Goal: Task Accomplishment & Management: Use online tool/utility

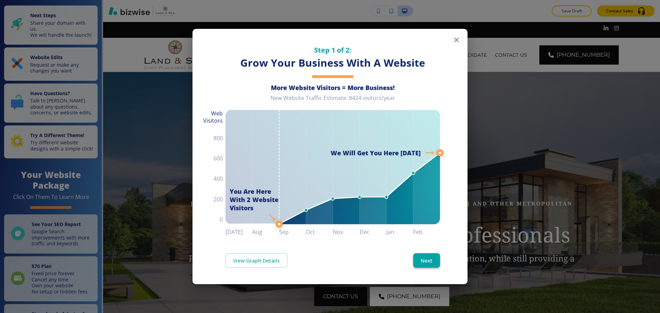
click at [439, 263] on button "Next" at bounding box center [426, 260] width 27 height 14
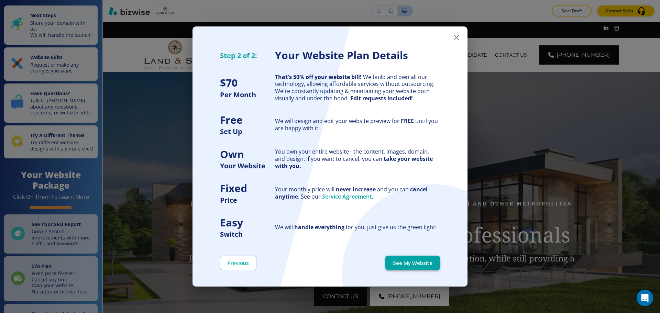
click at [438, 264] on button "See My Website" at bounding box center [412, 263] width 55 height 14
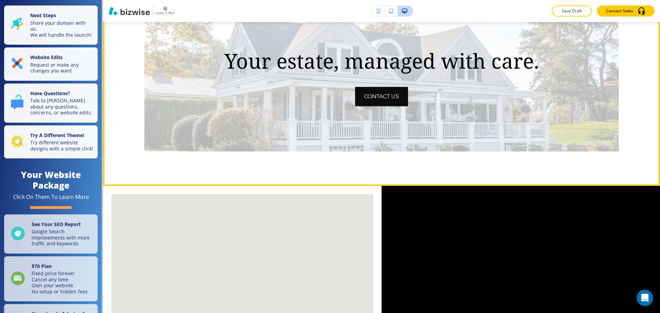
scroll to position [1719, 0]
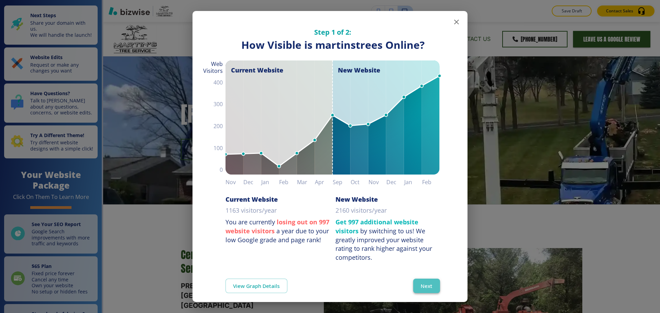
click at [424, 285] on button "Next" at bounding box center [426, 286] width 27 height 14
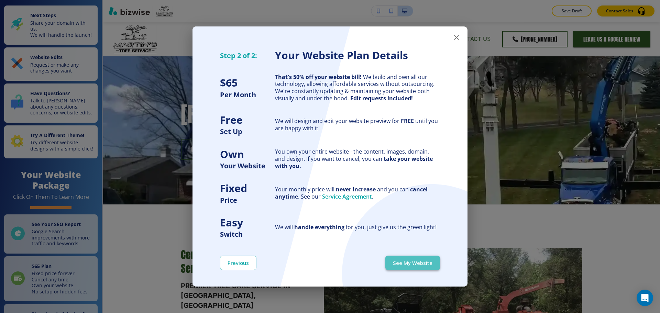
click at [426, 264] on button "See My Website" at bounding box center [412, 263] width 55 height 14
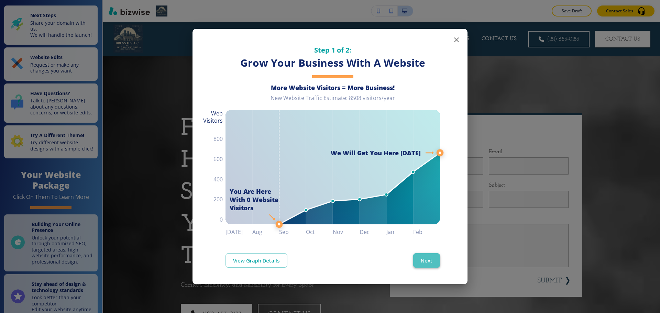
click at [422, 257] on button "Next" at bounding box center [426, 260] width 27 height 14
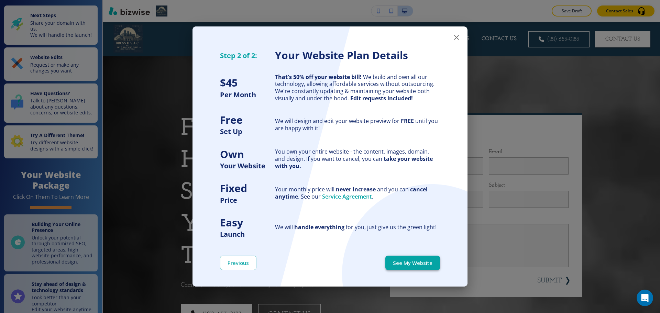
click at [422, 260] on button "See My Website" at bounding box center [412, 263] width 55 height 14
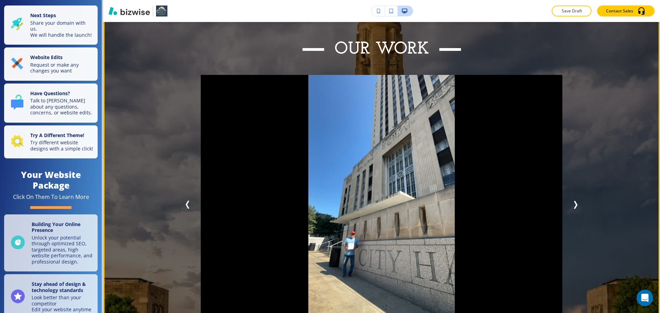
scroll to position [3266, 0]
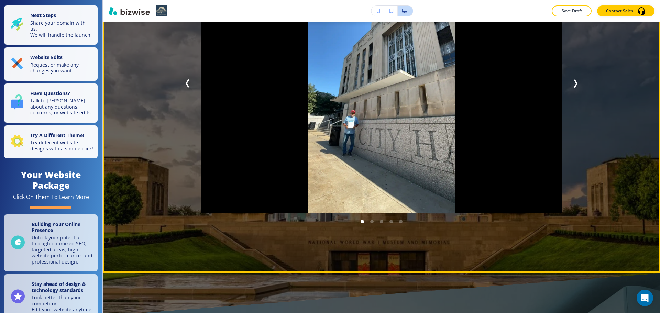
click at [575, 80] on icon "Next Slide" at bounding box center [576, 83] width 2 height 7
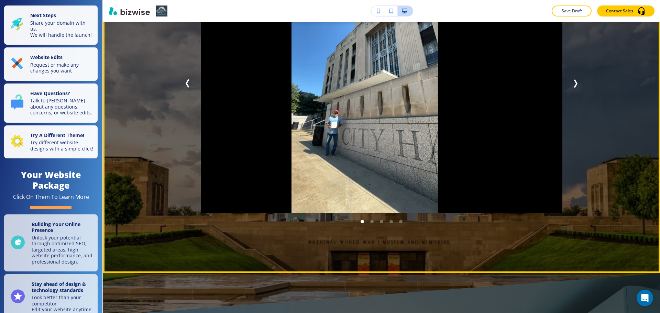
click at [575, 80] on icon "Next Slide" at bounding box center [576, 83] width 2 height 7
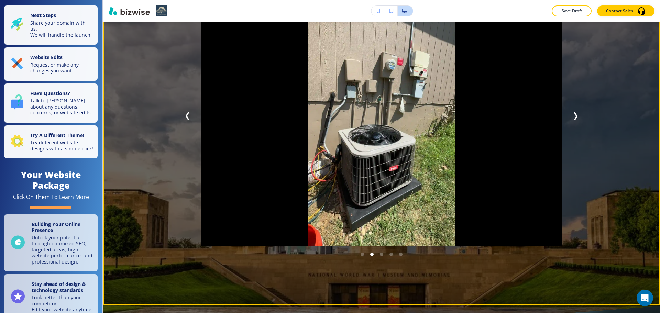
scroll to position [3163, 0]
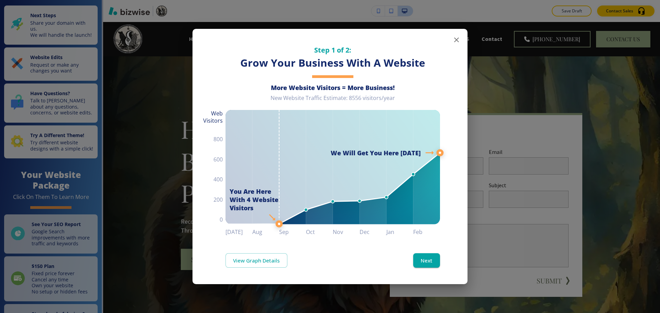
click at [454, 43] on icon "button" at bounding box center [456, 40] width 8 height 8
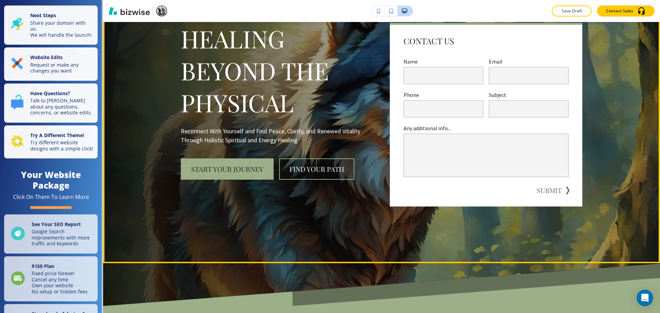
scroll to position [103, 0]
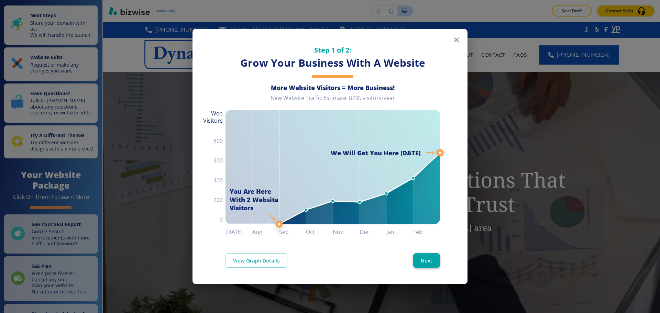
click at [429, 263] on button "Next" at bounding box center [426, 260] width 27 height 14
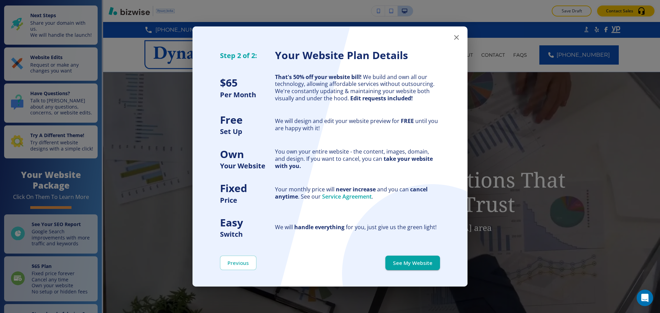
click at [429, 263] on button "See My Website" at bounding box center [412, 263] width 55 height 14
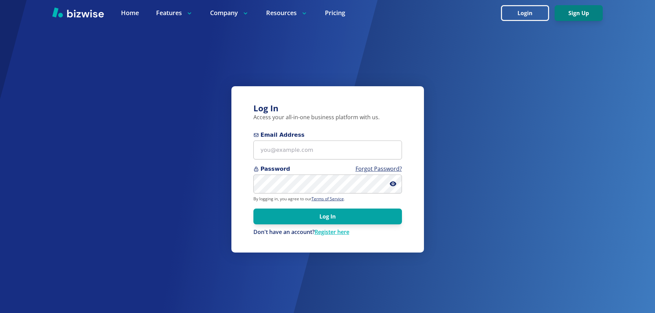
click at [584, 17] on button "Sign Up" at bounding box center [579, 13] width 48 height 16
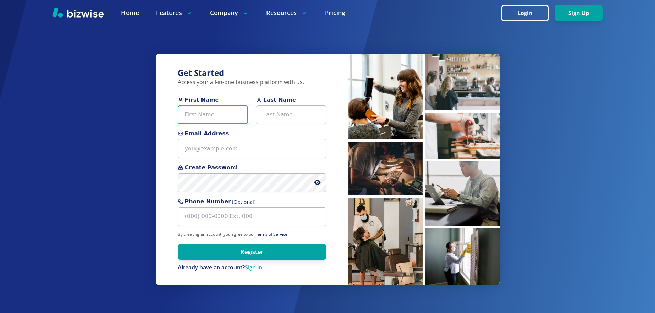
click at [184, 116] on input "First Name" at bounding box center [213, 115] width 70 height 19
click at [121, 112] on div "Get Started Access your all-in-one business platform with us. First Name Last N…" at bounding box center [327, 156] width 655 height 313
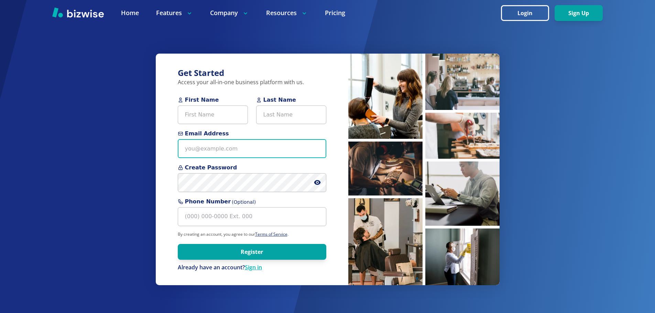
click at [215, 151] on input "Email Address" at bounding box center [252, 148] width 149 height 19
paste input "[EMAIL_ADDRESS][DOMAIN_NAME]"
type input "[EMAIL_ADDRESS][DOMAIN_NAME]"
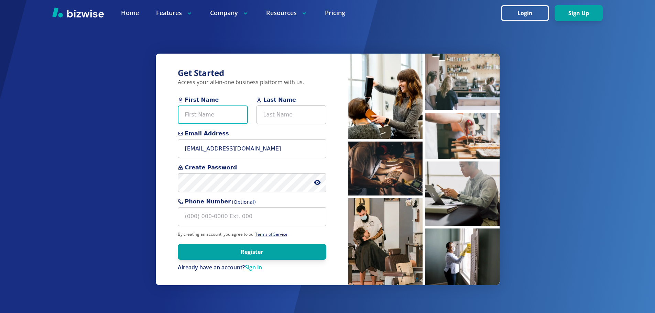
click at [213, 117] on input "First Name" at bounding box center [213, 115] width 70 height 19
type input "[PERSON_NAME]"
click at [292, 107] on input "Last Name" at bounding box center [291, 115] width 70 height 19
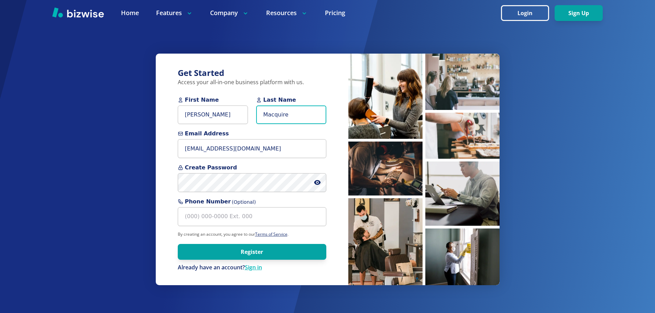
drag, startPoint x: 276, startPoint y: 115, endPoint x: 270, endPoint y: 114, distance: 6.3
click at [270, 114] on input "Macquire" at bounding box center [291, 115] width 70 height 19
type input "Maguire"
click at [121, 93] on div "Get Started Access your all-in-one business platform with us. First Name Jim La…" at bounding box center [327, 156] width 655 height 313
click at [317, 182] on icon at bounding box center [317, 182] width 7 height 7
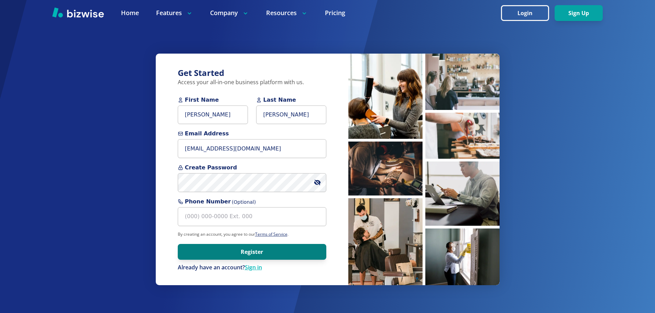
click at [234, 246] on button "Register" at bounding box center [252, 252] width 149 height 16
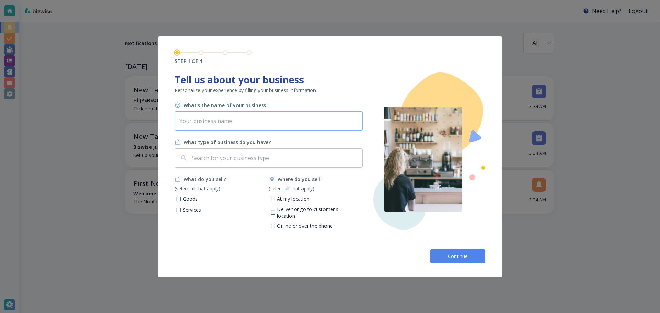
click at [254, 126] on input "text" at bounding box center [269, 120] width 188 height 19
paste input "[PERSON_NAME] Counseling"
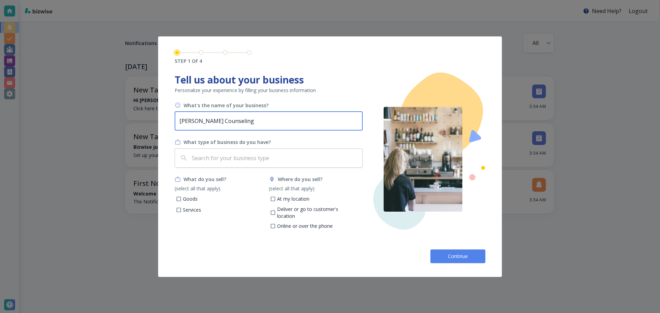
type input "[PERSON_NAME] Counseling"
click at [178, 198] on input "Goods" at bounding box center [179, 200] width 6 height 6
checkbox input "true"
click at [178, 211] on input "Services" at bounding box center [179, 211] width 6 height 6
checkbox input "true"
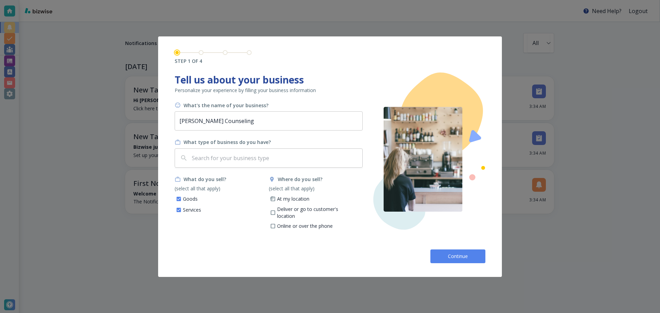
drag, startPoint x: 271, startPoint y: 200, endPoint x: 272, endPoint y: 213, distance: 13.9
click at [272, 203] on label "At my location" at bounding box center [287, 199] width 44 height 8
click at [272, 203] on input "At my location" at bounding box center [273, 200] width 6 height 6
checkbox input "true"
click at [272, 213] on input "Deliver or go to customer's location" at bounding box center [273, 214] width 6 height 6
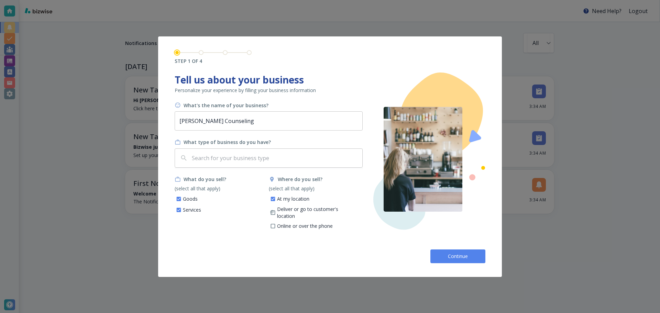
checkbox input "true"
click at [273, 224] on input "Online or over the phone" at bounding box center [273, 227] width 6 height 6
checkbox input "true"
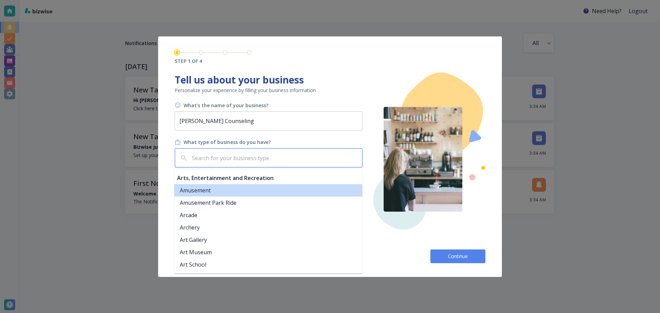
click at [279, 161] on input "text" at bounding box center [274, 158] width 169 height 13
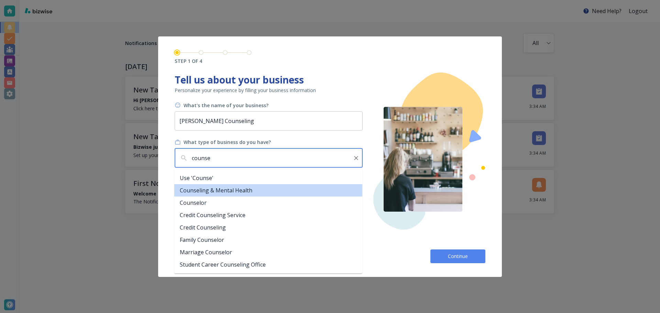
click at [266, 194] on li "Counseling & Mental Health" at bounding box center [268, 190] width 188 height 12
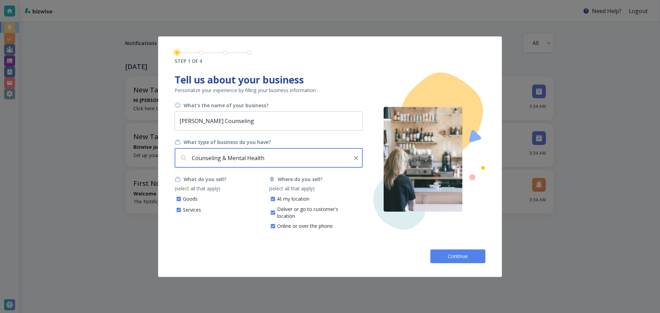
type input "Counseling & Mental Health"
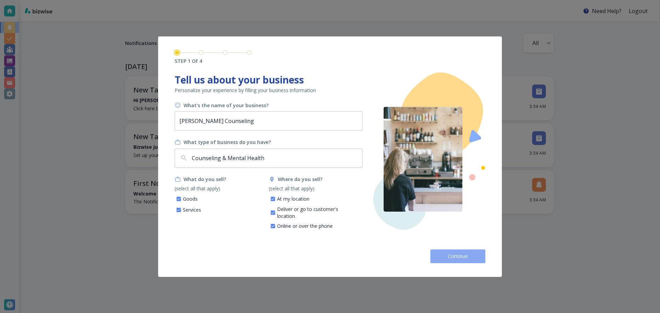
click at [471, 251] on button "Continue" at bounding box center [457, 257] width 55 height 14
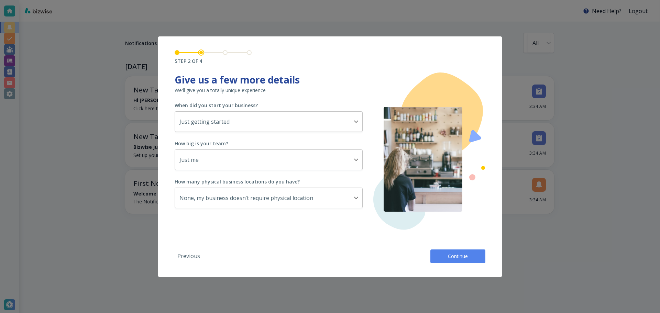
click at [448, 250] on button "Continue" at bounding box center [457, 257] width 55 height 14
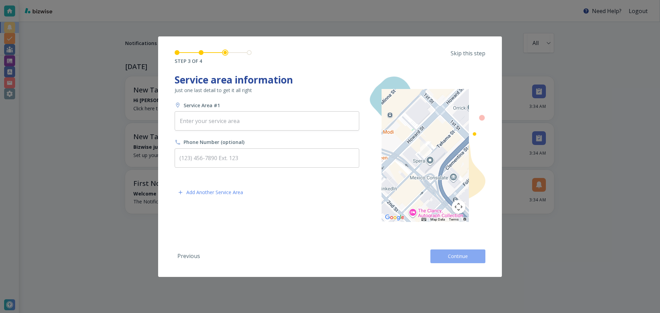
click at [448, 250] on button "Continue" at bounding box center [457, 257] width 55 height 14
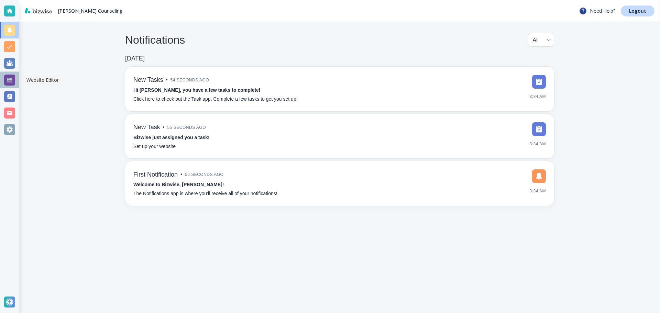
click at [8, 81] on div at bounding box center [9, 80] width 11 height 11
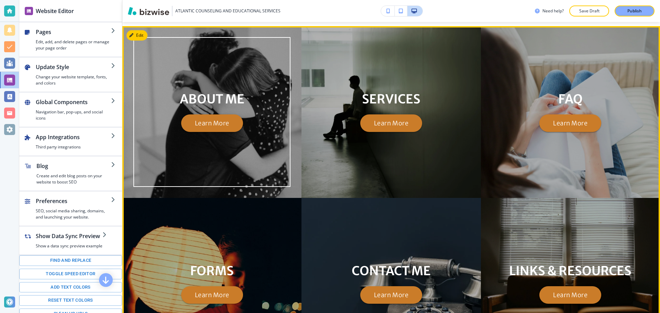
scroll to position [584, 0]
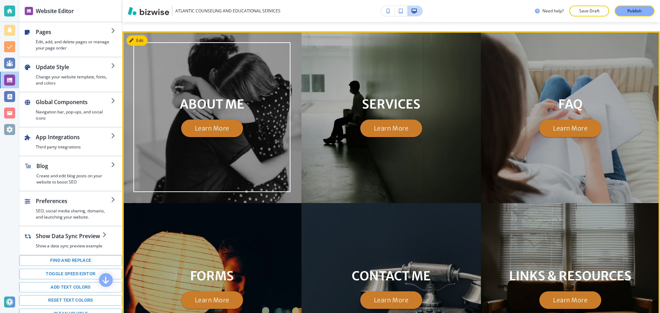
click at [208, 131] on button "Learn More" at bounding box center [212, 129] width 62 height 18
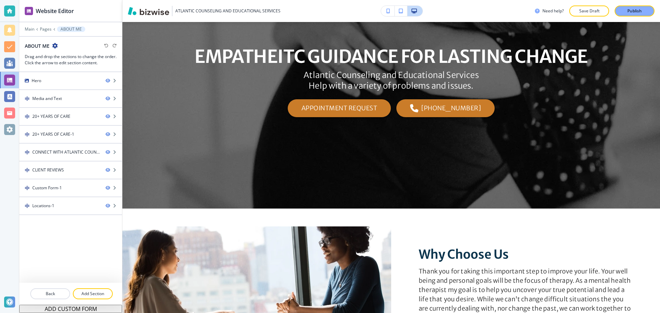
scroll to position [103, 0]
click at [263, 56] on p "EMPATHEITC GUIDANCE FOR LASTING CHANGE" at bounding box center [391, 56] width 393 height 23
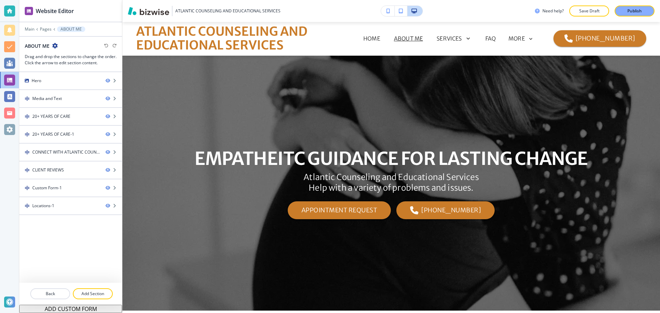
scroll to position [0, 0]
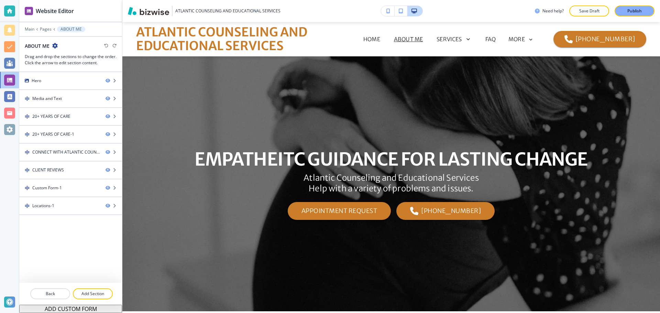
click at [138, 65] on div at bounding box center [391, 183] width 538 height 255
click at [336, 134] on div "EMPATHEITC GUIDANCE FOR LASTING CHANGE Atlantic Counseling and Educational Serv…" at bounding box center [391, 183] width 402 height 219
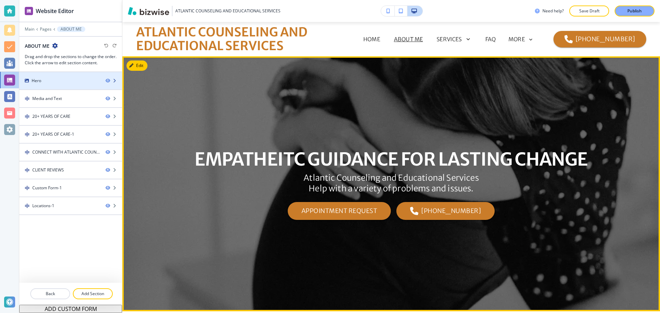
click at [47, 82] on div "Hero" at bounding box center [59, 81] width 81 height 6
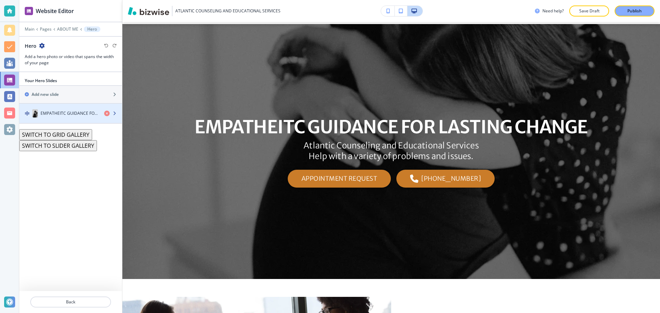
scroll to position [34, 0]
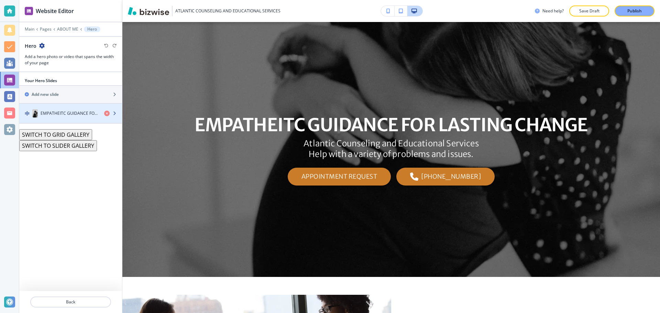
click at [39, 105] on div "button" at bounding box center [70, 107] width 103 height 6
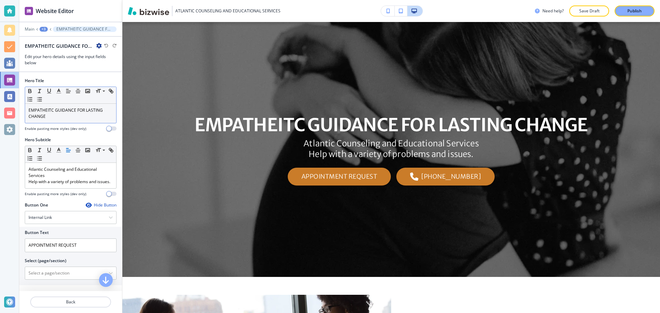
click at [51, 111] on p "EMPATHEITC GUIDANCE FOR LASTING CHANGE" at bounding box center [71, 113] width 84 height 12
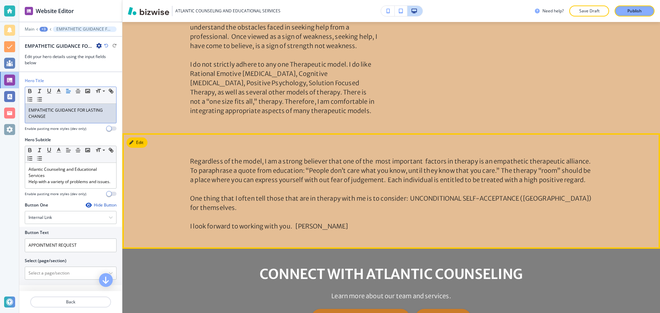
scroll to position [722, 0]
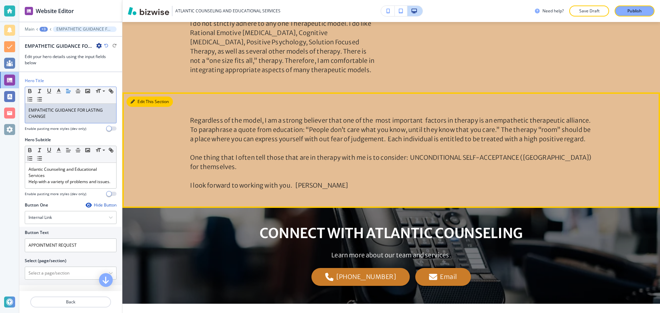
click at [131, 104] on icon "button" at bounding box center [133, 102] width 4 height 4
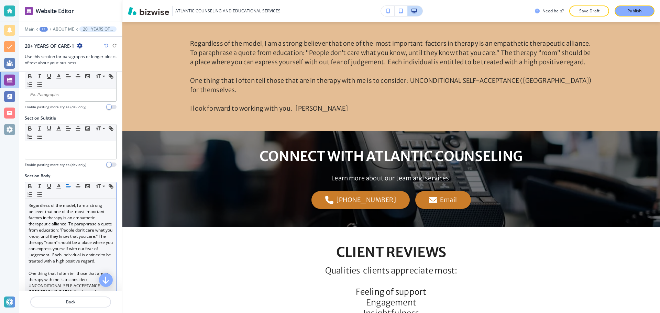
scroll to position [103, 0]
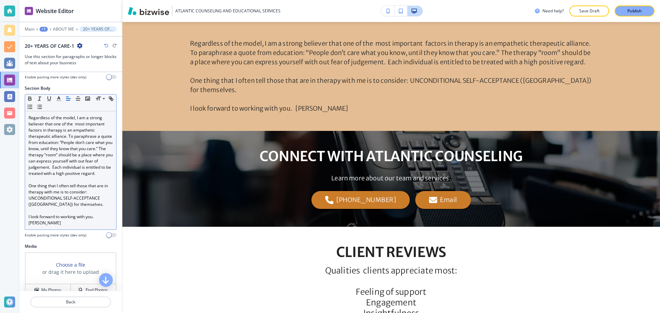
click at [97, 224] on p "I look forward to working with you. Jim" at bounding box center [71, 220] width 84 height 12
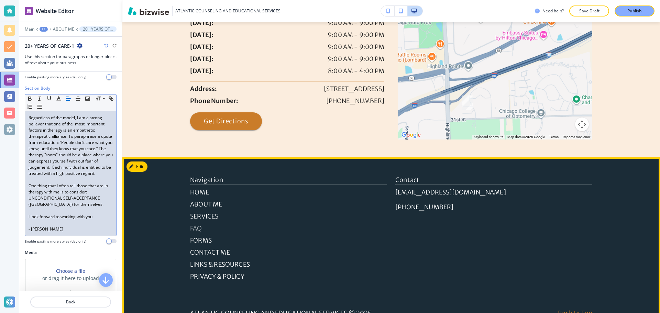
scroll to position [1766, 0]
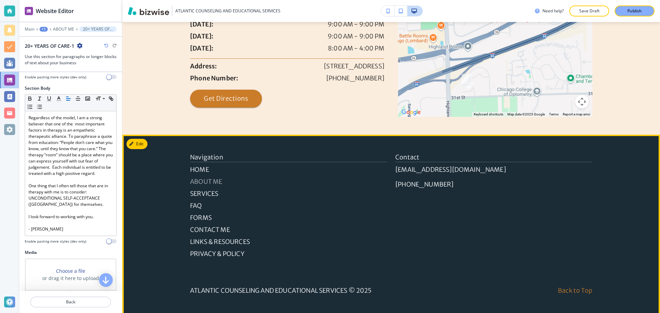
click at [204, 179] on p "ABOUT ME" at bounding box center [288, 181] width 197 height 9
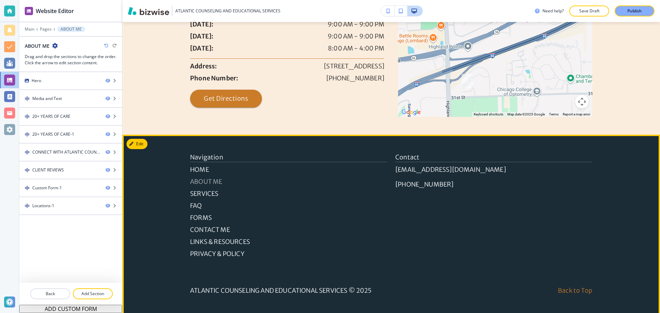
click at [217, 178] on p "ABOUT ME" at bounding box center [288, 181] width 197 height 9
click at [212, 189] on p "SERVICES" at bounding box center [288, 193] width 197 height 9
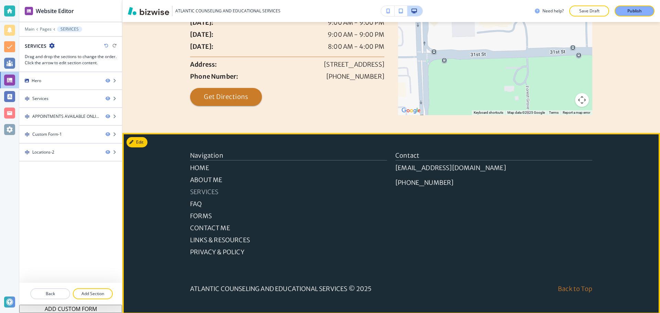
scroll to position [1060, 0]
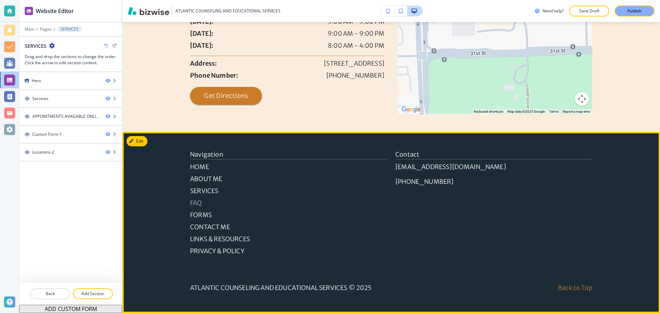
click at [191, 203] on p "FAQ" at bounding box center [288, 202] width 197 height 9
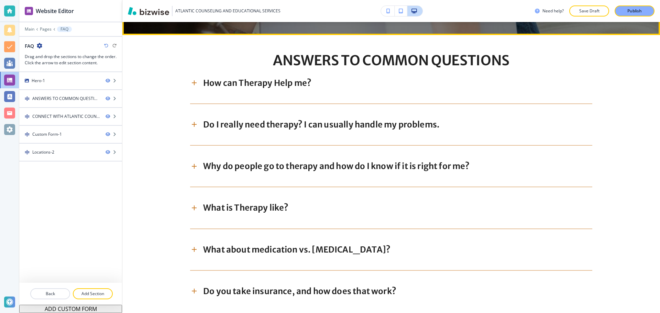
scroll to position [275, 0]
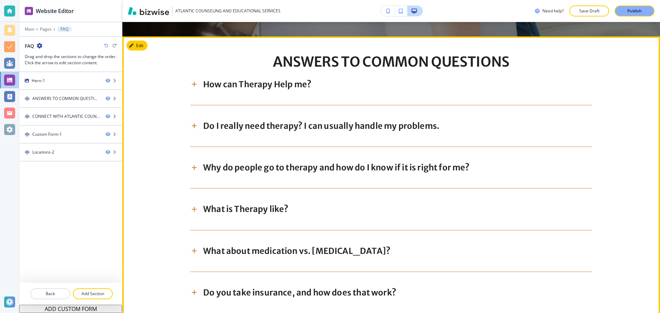
click at [191, 85] on icon at bounding box center [194, 84] width 8 height 8
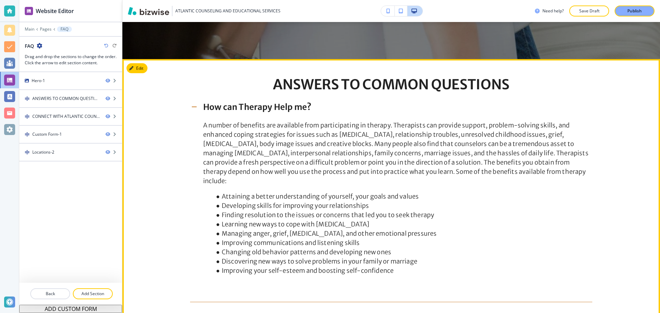
scroll to position [241, 0]
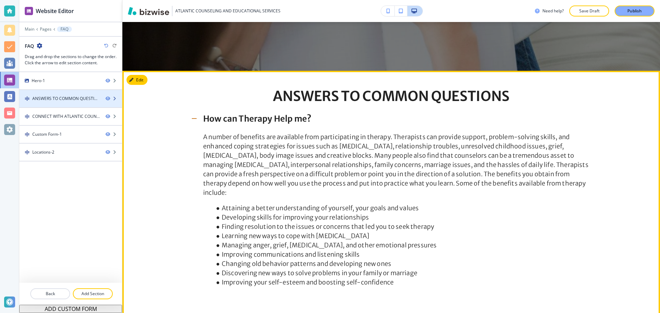
click at [74, 105] on div at bounding box center [70, 105] width 103 height 6
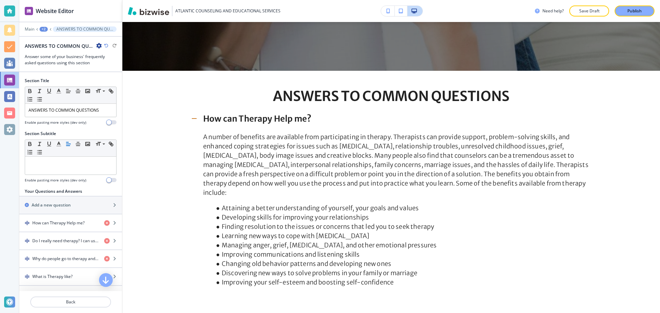
scroll to position [289, 0]
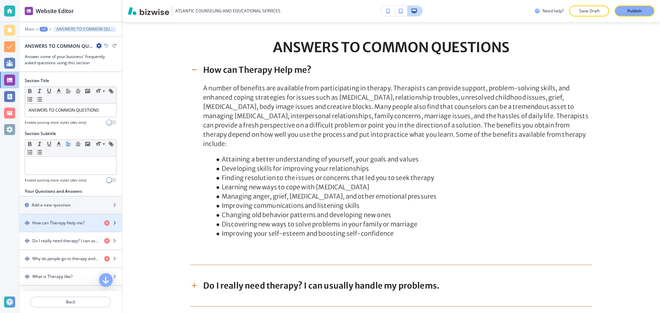
click at [47, 225] on h4 "How can Therapy Help me?" at bounding box center [58, 223] width 52 height 6
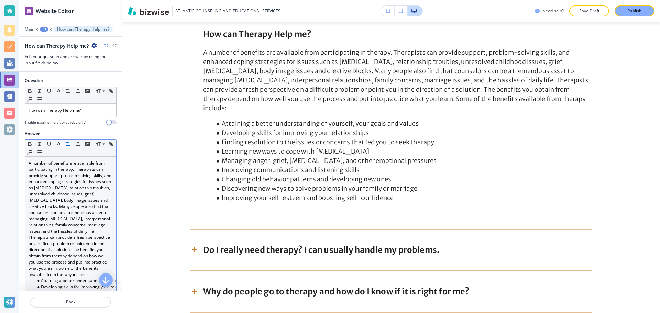
scroll to position [328, 0]
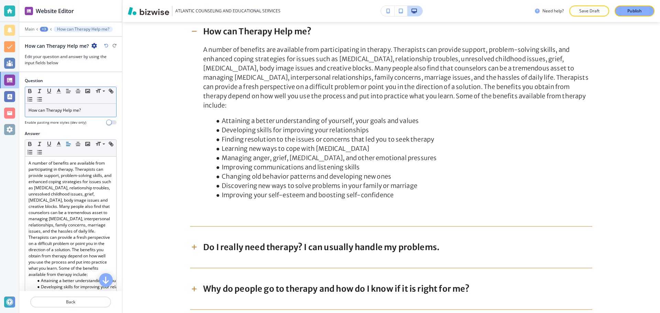
click at [66, 113] on p "How can Therapy Help me?" at bounding box center [71, 110] width 84 height 6
click at [47, 110] on p "How can Therapy help me?" at bounding box center [71, 110] width 84 height 6
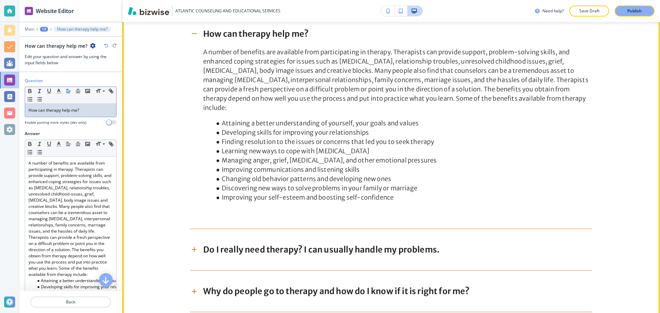
scroll to position [362, 0]
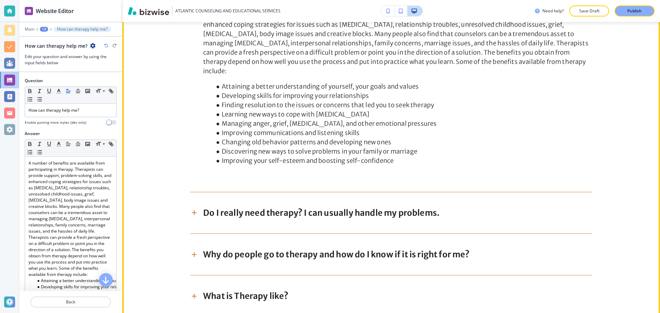
click at [194, 209] on icon at bounding box center [194, 213] width 8 height 8
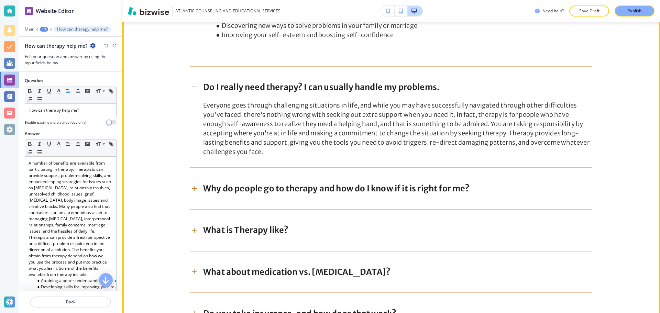
scroll to position [500, 0]
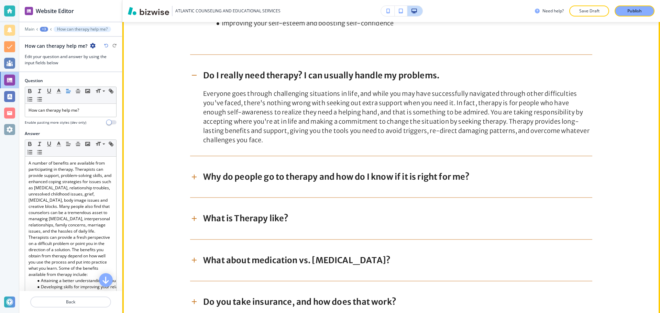
click at [186, 168] on div "ANSWERS TO COMMON QUESTIONS How can therapy help me? A number of benefits are a…" at bounding box center [391, 70] width 538 height 482
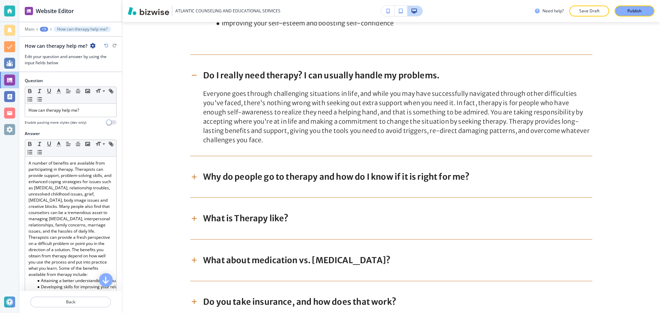
click at [195, 173] on icon at bounding box center [194, 177] width 8 height 8
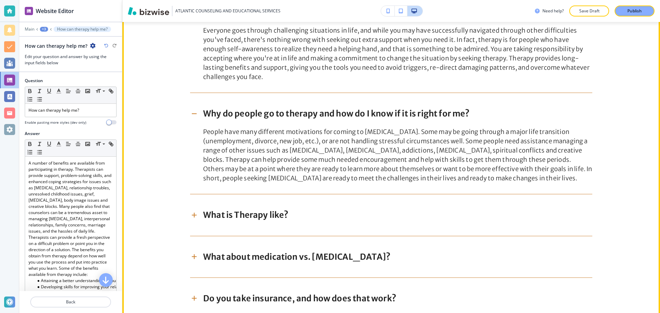
scroll to position [569, 0]
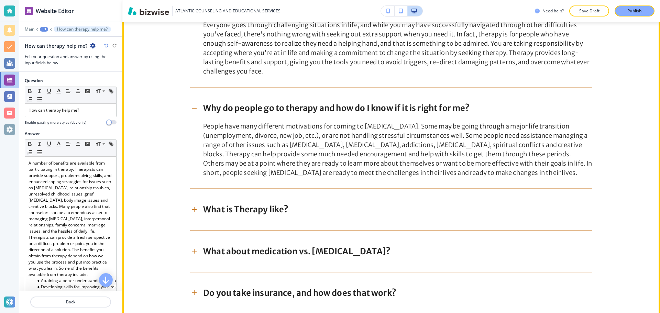
click at [190, 206] on icon at bounding box center [194, 210] width 8 height 8
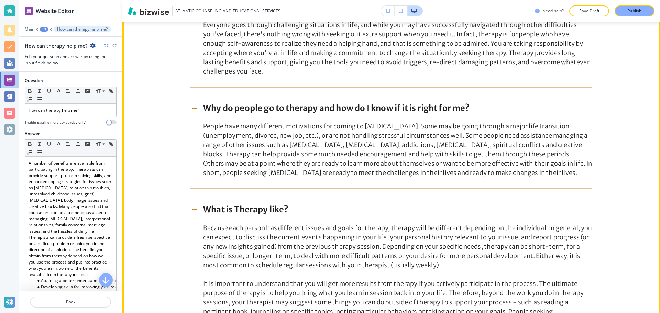
scroll to position [637, 0]
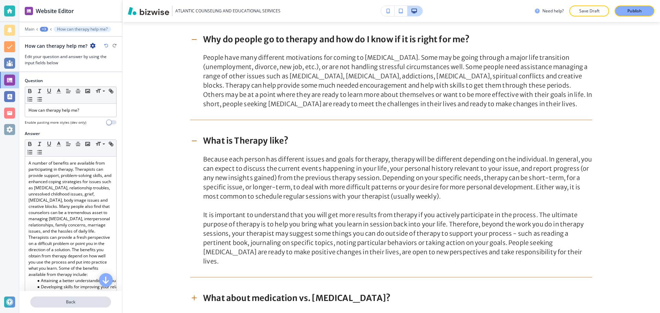
click at [64, 299] on p "Back" at bounding box center [70, 302] width 79 height 6
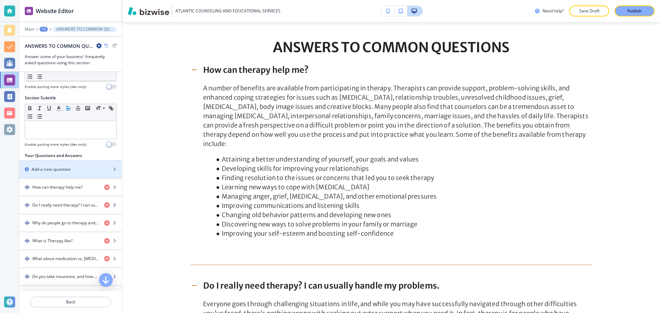
scroll to position [69, 0]
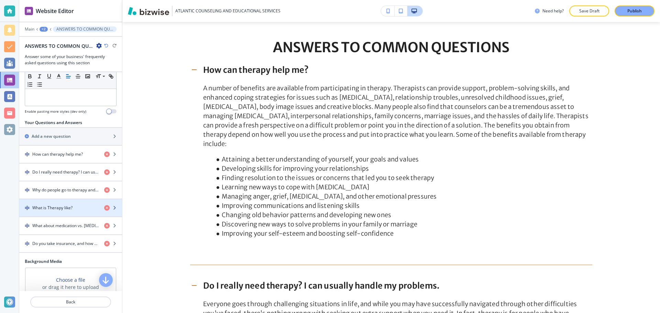
click at [52, 202] on div "button" at bounding box center [70, 202] width 103 height 6
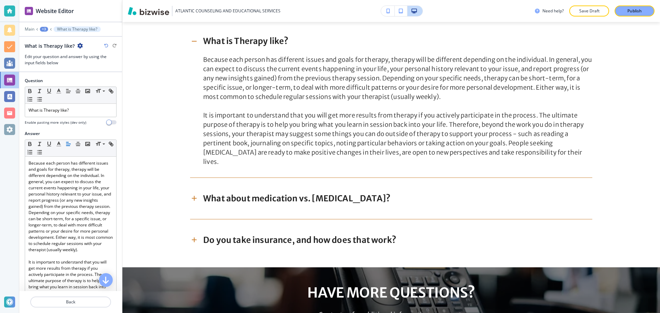
scroll to position [737, 0]
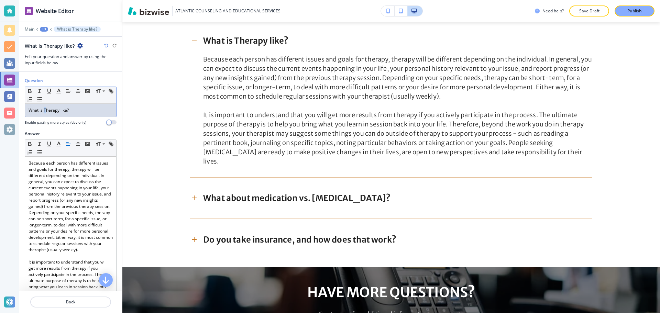
click at [45, 110] on p "What is Therapy like?" at bounding box center [71, 110] width 84 height 6
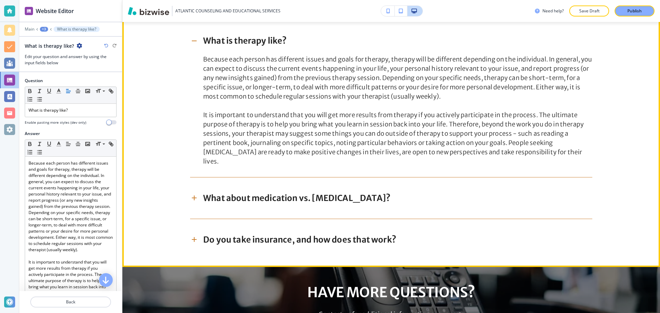
click at [203, 193] on p "What about medication vs. psychotherapy?" at bounding box center [296, 198] width 187 height 11
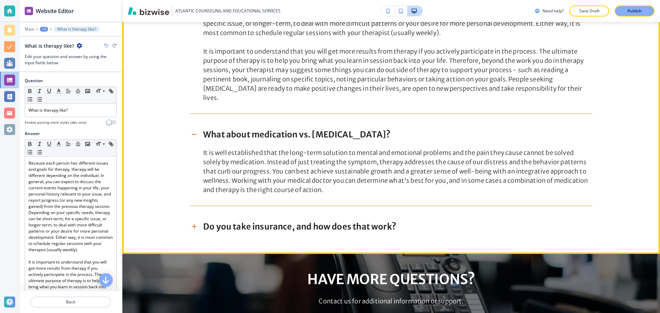
scroll to position [806, 0]
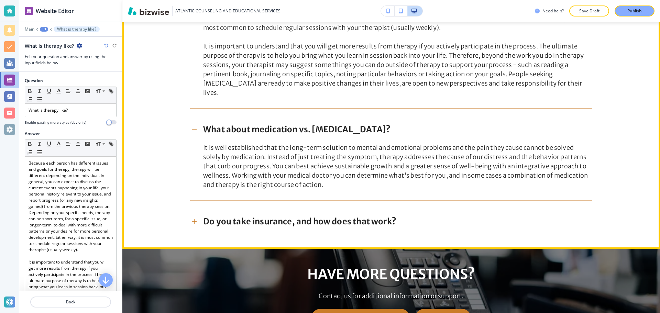
click at [192, 217] on icon at bounding box center [194, 221] width 8 height 8
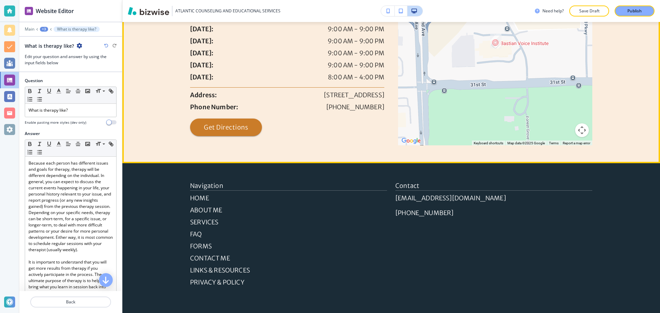
scroll to position [1727, 0]
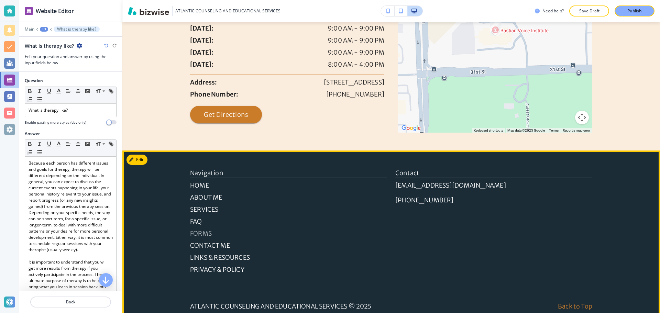
click at [195, 229] on p "FORMS" at bounding box center [288, 233] width 197 height 9
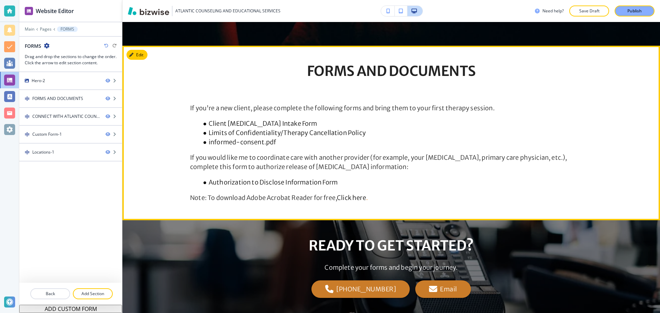
scroll to position [275, 0]
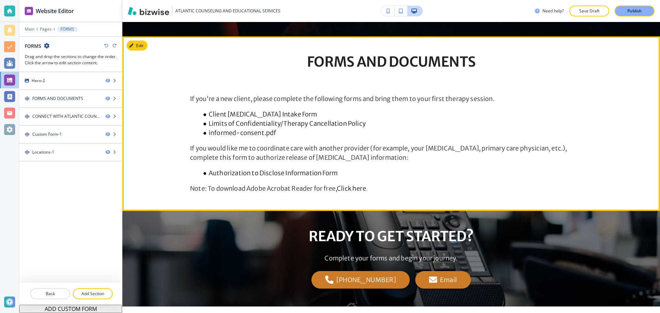
click at [356, 189] on link "Click here" at bounding box center [351, 189] width 29 height 8
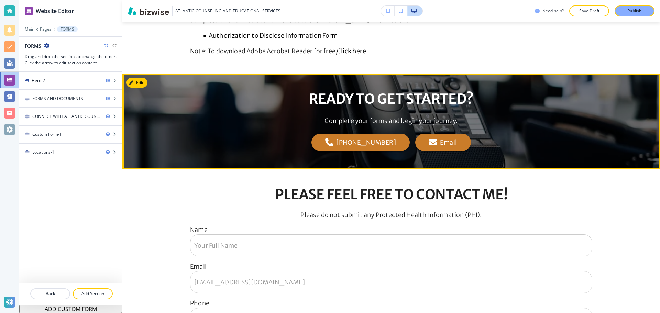
scroll to position [344, 0]
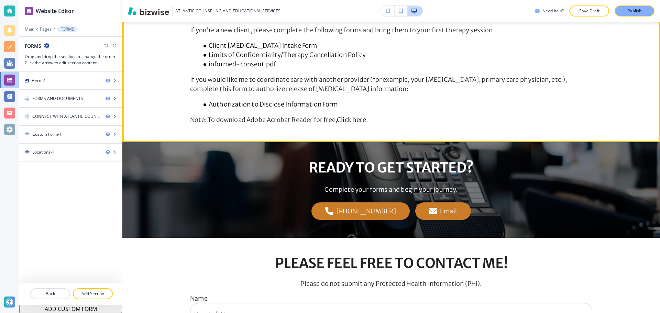
click at [255, 45] on link "Client Psychotherapy Intake Form" at bounding box center [263, 46] width 109 height 8
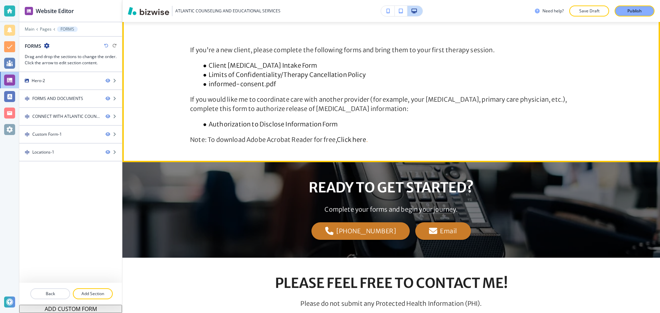
scroll to position [275, 0]
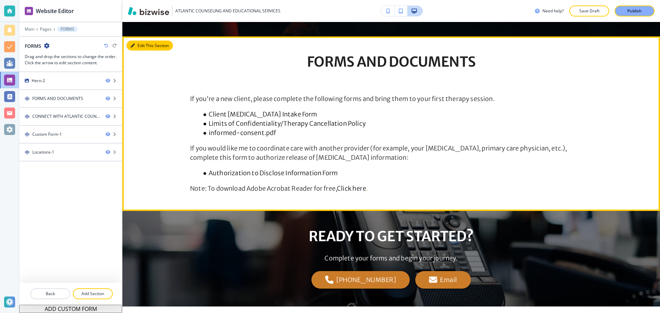
click at [145, 47] on div "Edit This Section FORMS AND DOCUMENTS If you're a new client, please complete t…" at bounding box center [391, 123] width 538 height 175
click at [157, 46] on button "Edit This Section" at bounding box center [150, 46] width 46 height 10
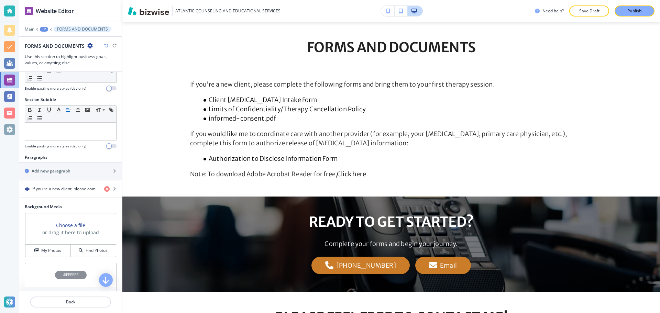
scroll to position [34, 0]
click at [48, 187] on h4 "If you're a new client, please complete the following forms and bring them to y…" at bounding box center [65, 189] width 66 height 6
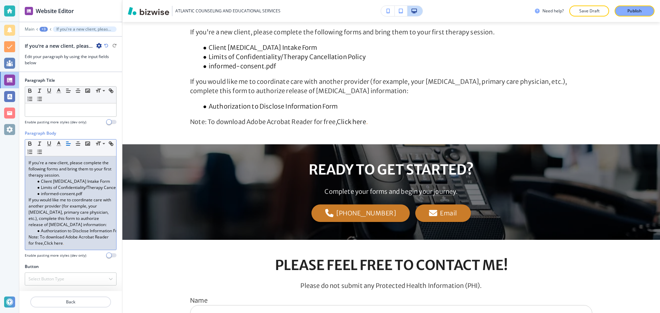
scroll to position [6, 0]
click at [42, 178] on link "Client Psychotherapy Intake Form" at bounding box center [75, 181] width 69 height 6
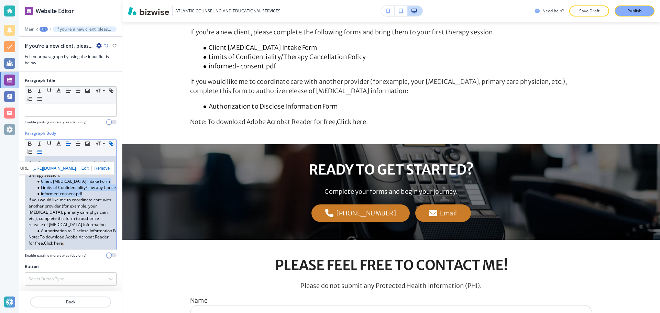
drag, startPoint x: 42, startPoint y: 176, endPoint x: 83, endPoint y: 187, distance: 43.0
click at [83, 187] on ul "Client Psychotherapy Intake Form Limits of Confidentiality/Therapy Cancellation…" at bounding box center [71, 187] width 84 height 19
click at [60, 141] on icon "button" at bounding box center [59, 144] width 6 height 6
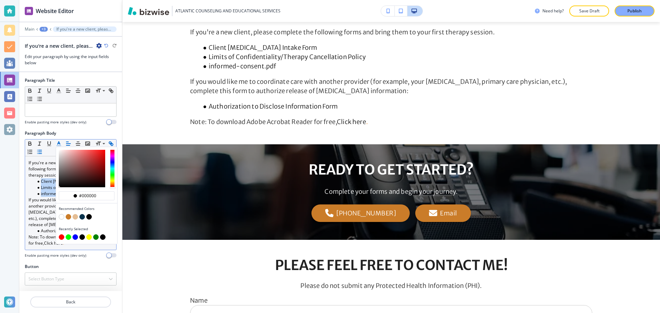
click at [77, 234] on button "button" at bounding box center [76, 237] width 6 height 6
type input "#0000ff"
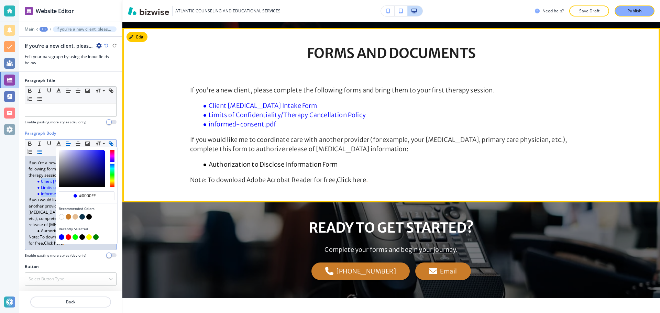
scroll to position [273, 0]
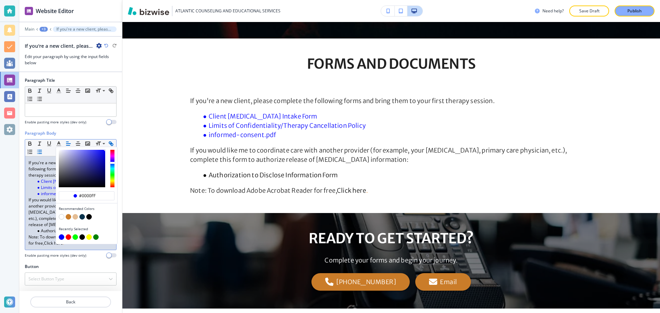
click at [70, 130] on div "Paragraph Body" at bounding box center [71, 133] width 92 height 6
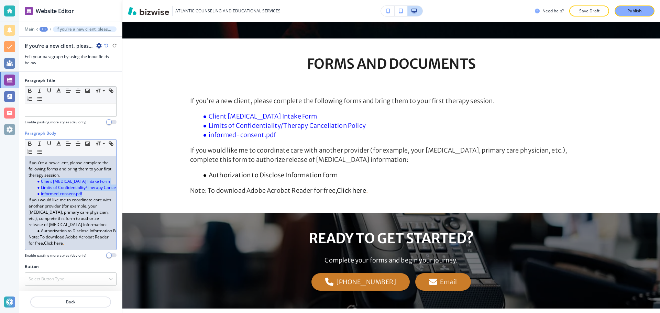
drag, startPoint x: 41, startPoint y: 176, endPoint x: 83, endPoint y: 190, distance: 43.6
click at [83, 190] on ul "Client Psychotherapy Intake Form Limits of Confidentiality/Therapy Cancellation…" at bounding box center [71, 187] width 84 height 19
click at [52, 140] on button "button" at bounding box center [49, 144] width 10 height 8
drag, startPoint x: 59, startPoint y: 238, endPoint x: 78, endPoint y: 240, distance: 19.0
click at [78, 240] on p "Note: To download Adobe Acrobat Reader for free, Click here ." at bounding box center [71, 240] width 84 height 12
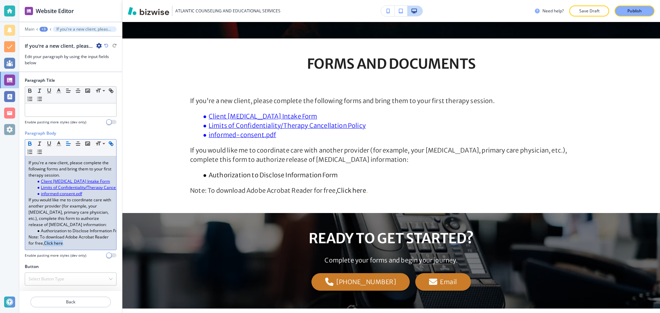
click at [33, 140] on button "button" at bounding box center [30, 144] width 10 height 8
click at [61, 141] on icon "button" at bounding box center [59, 144] width 6 height 6
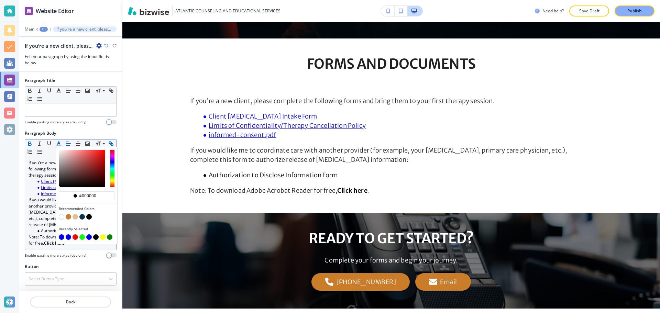
click at [64, 234] on button "button" at bounding box center [62, 237] width 6 height 6
type input "#0000ff"
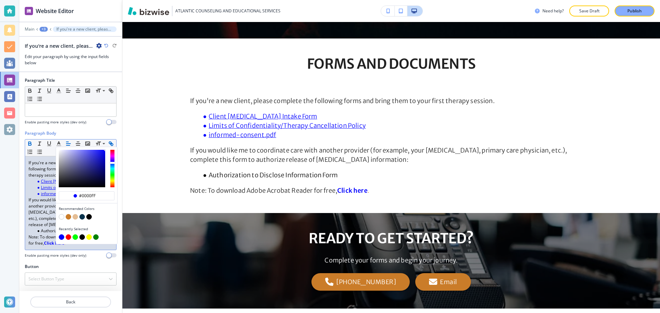
click at [29, 144] on icon "button" at bounding box center [30, 145] width 3 height 2
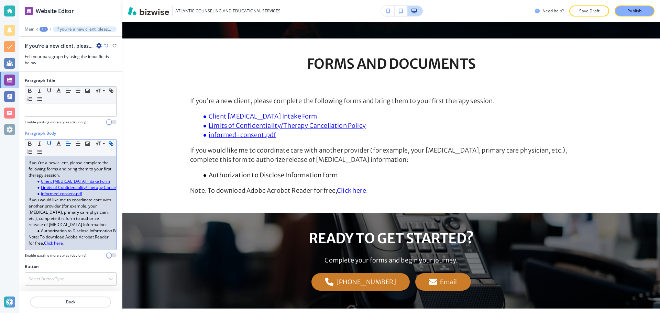
click at [49, 141] on icon "button" at bounding box center [49, 144] width 6 height 6
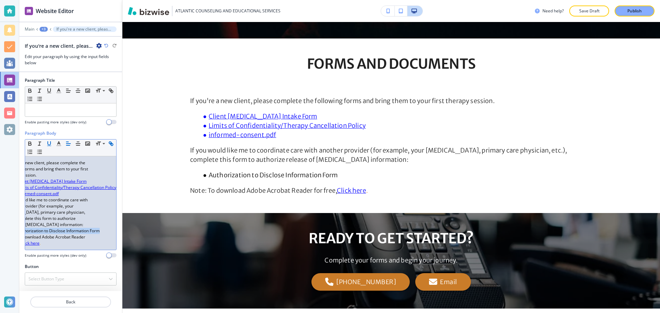
drag, startPoint x: 42, startPoint y: 226, endPoint x: 94, endPoint y: 226, distance: 52.3
click at [94, 228] on link "Authorization to Disclose Information Form" at bounding box center [59, 231] width 82 height 6
click at [38, 141] on icon "button" at bounding box center [39, 144] width 6 height 6
click at [42, 141] on icon "button" at bounding box center [39, 144] width 6 height 6
click at [45, 140] on button "button" at bounding box center [49, 144] width 10 height 8
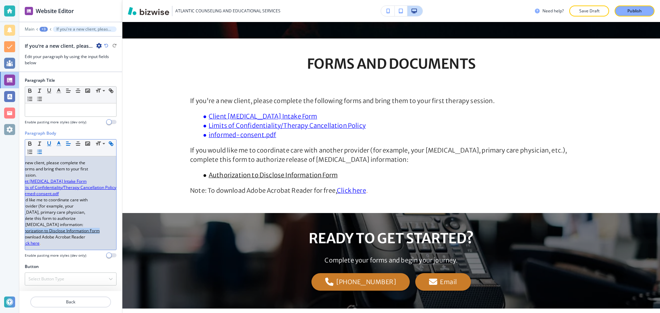
click at [62, 141] on icon "button" at bounding box center [59, 144] width 6 height 6
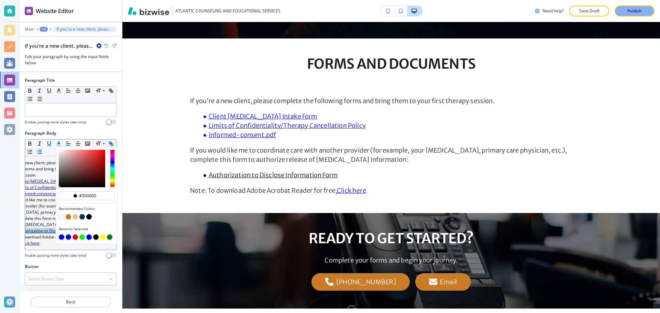
click at [64, 234] on button "button" at bounding box center [62, 237] width 6 height 6
type input "#0000ff"
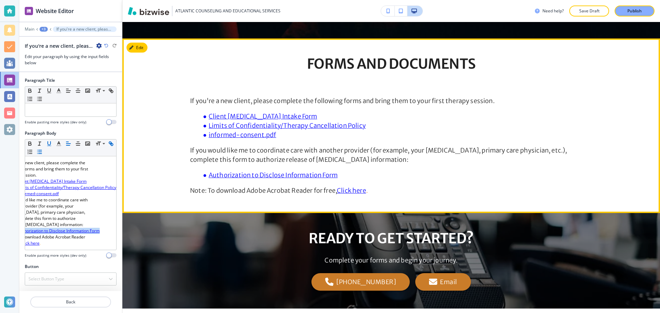
click at [281, 129] on u "Limits of Confidentiality/Therapy Cancellation Policy" at bounding box center [287, 126] width 157 height 8
click at [241, 133] on u "informed-consent.pdf" at bounding box center [242, 135] width 67 height 8
click at [259, 126] on u "Limits of Confidentiality/Therapy Cancellation Policy" at bounding box center [287, 126] width 157 height 8
click at [300, 175] on u "Authorization to Disclose Information Form" at bounding box center [273, 175] width 129 height 8
click at [262, 118] on u "Client Psychotherapy Intake Form" at bounding box center [263, 116] width 109 height 8
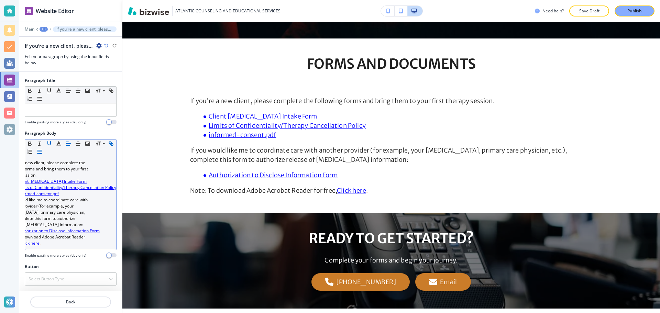
click at [52, 178] on u "Client Psychotherapy Intake Form" at bounding box center [52, 181] width 69 height 6
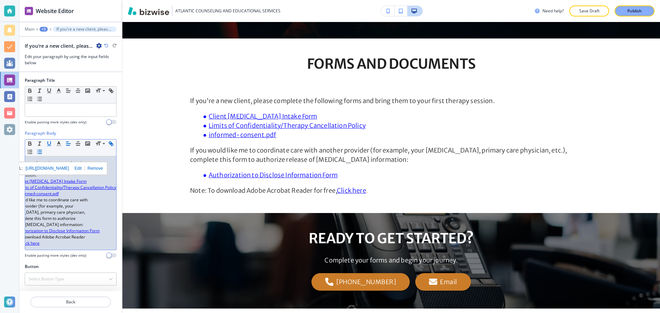
click at [56, 185] on u "Limits of Confidentiality/Therapy Cancellation Policy" at bounding box center [67, 188] width 99 height 6
click at [48, 191] on u "informed-consent.pdf" at bounding box center [38, 194] width 41 height 6
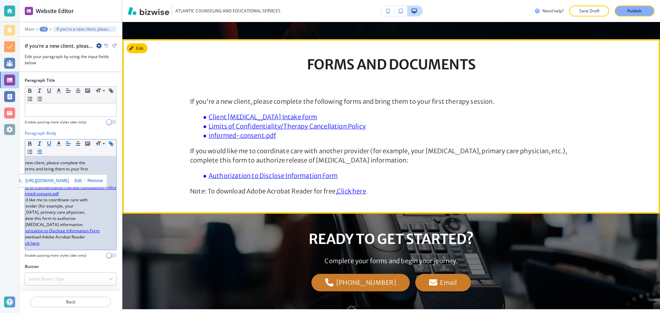
scroll to position [273, 0]
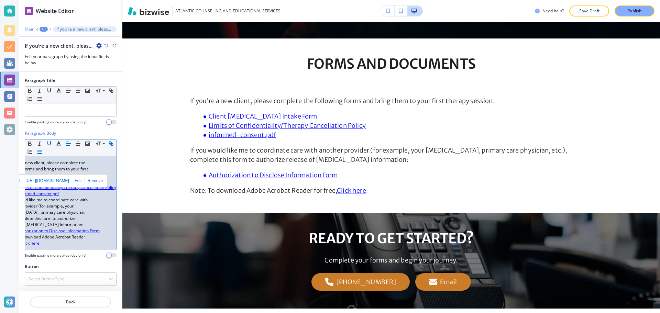
click at [34, 29] on p "Main" at bounding box center [30, 29] width 10 height 5
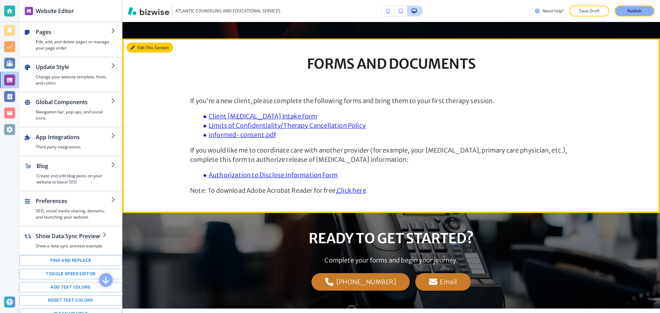
click at [143, 49] on button "Edit This Section" at bounding box center [150, 48] width 46 height 10
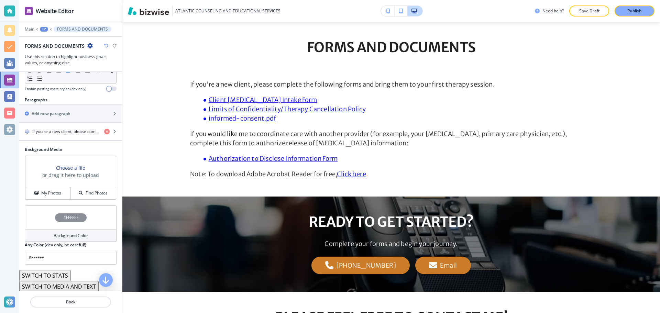
scroll to position [114, 0]
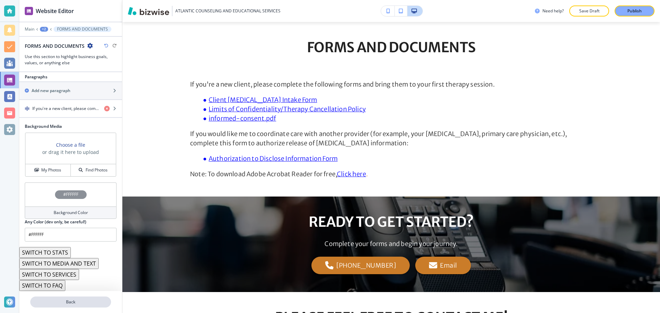
click at [71, 301] on p "Back" at bounding box center [70, 302] width 79 height 6
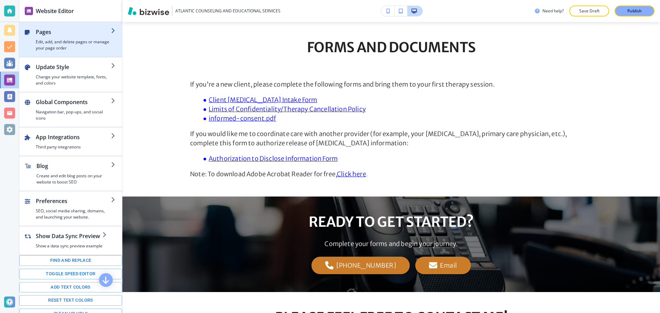
click at [60, 51] on div "button" at bounding box center [70, 54] width 103 height 6
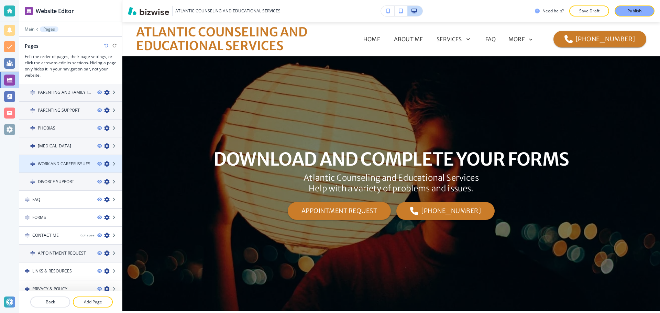
scroll to position [151, 0]
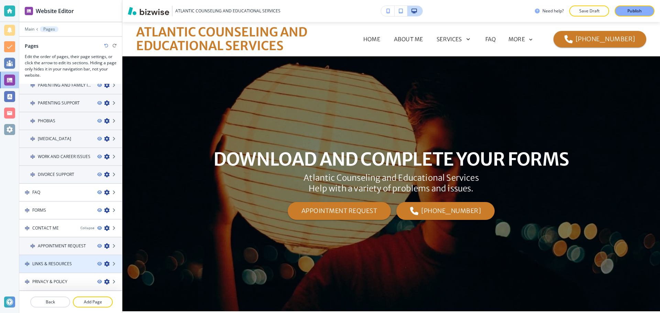
click at [61, 269] on div at bounding box center [70, 270] width 103 height 6
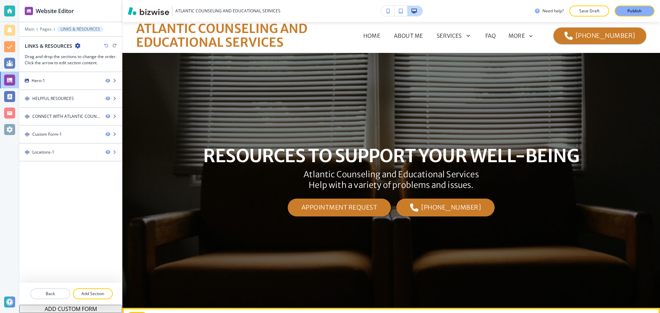
scroll to position [0, 0]
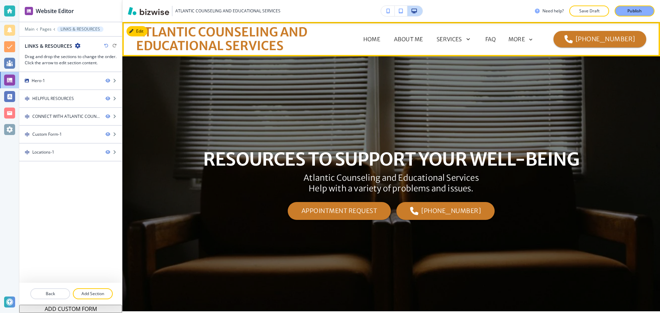
click at [532, 39] on div "MORE" at bounding box center [520, 39] width 25 height 6
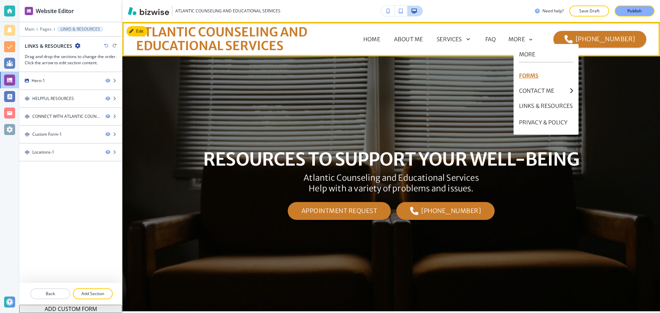
click at [527, 73] on p "FORMS" at bounding box center [546, 75] width 54 height 17
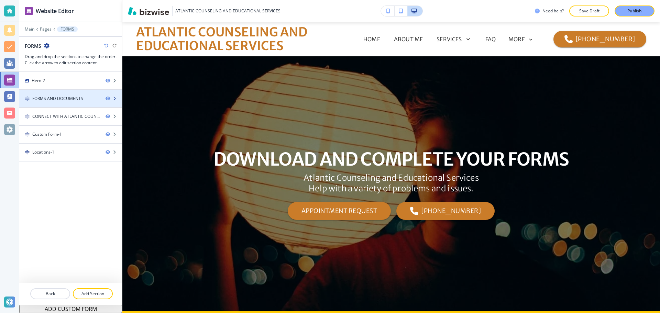
click at [46, 99] on div "FORMS AND DOCUMENTS" at bounding box center [57, 99] width 51 height 6
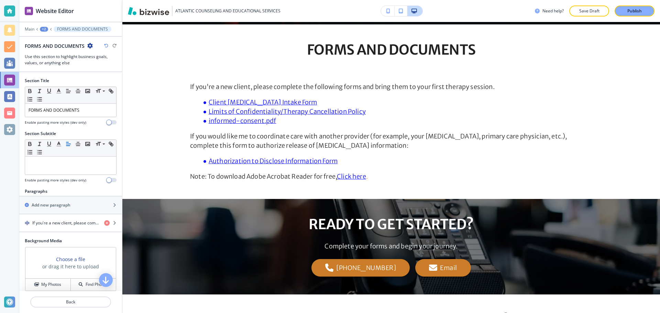
scroll to position [289, 0]
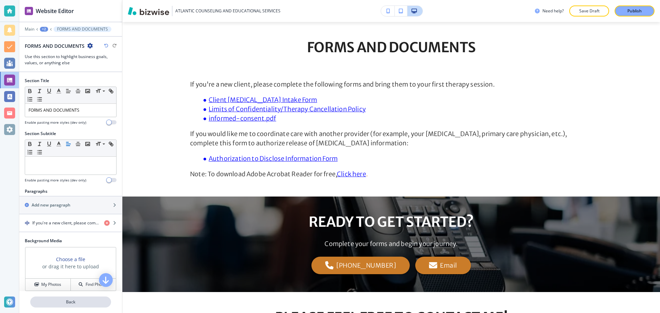
click at [50, 300] on p "Back" at bounding box center [70, 302] width 79 height 6
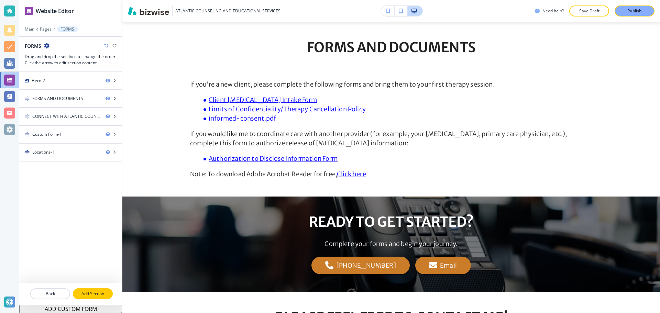
click at [90, 290] on button "Add Section" at bounding box center [93, 293] width 40 height 11
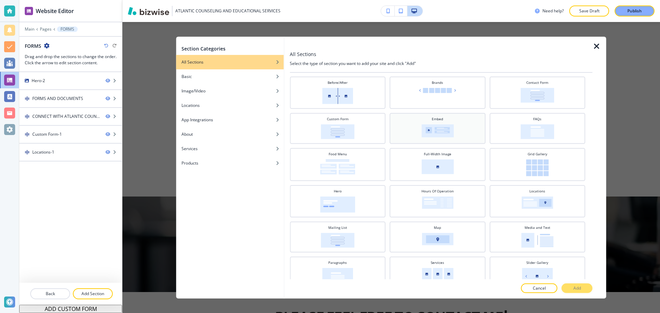
scroll to position [36, 0]
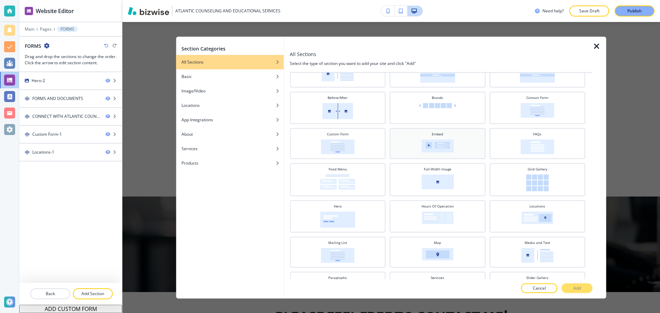
click at [452, 151] on div "Embed" at bounding box center [437, 142] width 89 height 23
click at [577, 285] on p "Add" at bounding box center [577, 288] width 8 height 6
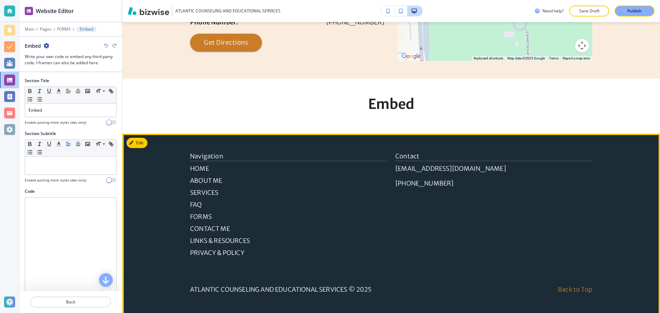
scroll to position [1020, 0]
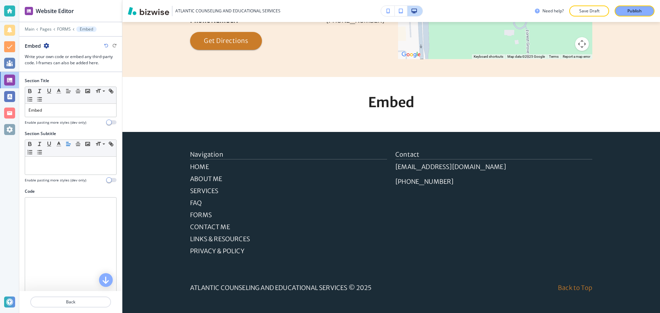
click at [48, 46] on icon "button" at bounding box center [47, 46] width 6 height 6
click at [59, 83] on p "Delete Section" at bounding box center [65, 82] width 35 height 6
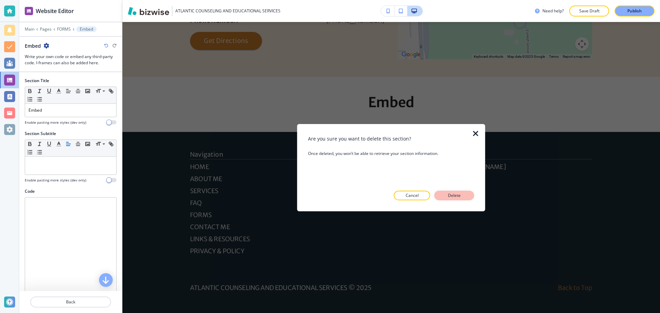
click at [458, 193] on p "Delete" at bounding box center [454, 196] width 17 height 6
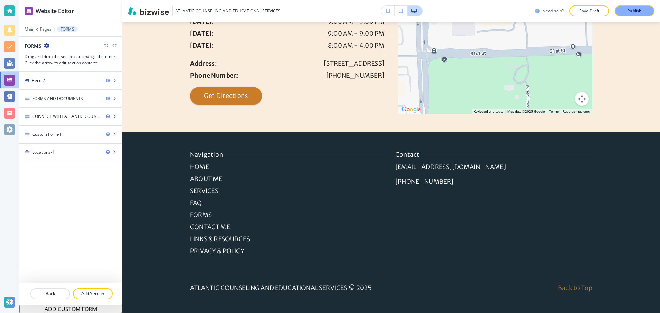
scroll to position [965, 0]
click at [100, 296] on p "Add Section" at bounding box center [93, 294] width 39 height 6
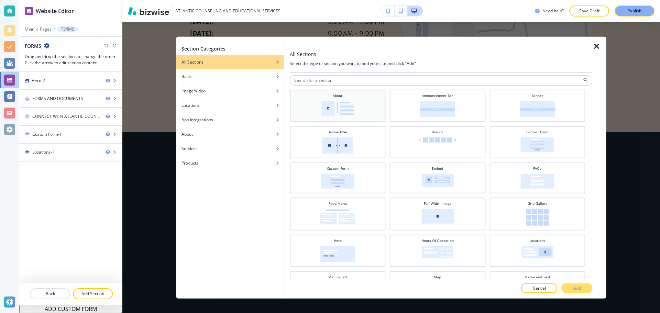
scroll to position [0, 0]
click at [542, 290] on p "Cancel" at bounding box center [539, 288] width 13 height 6
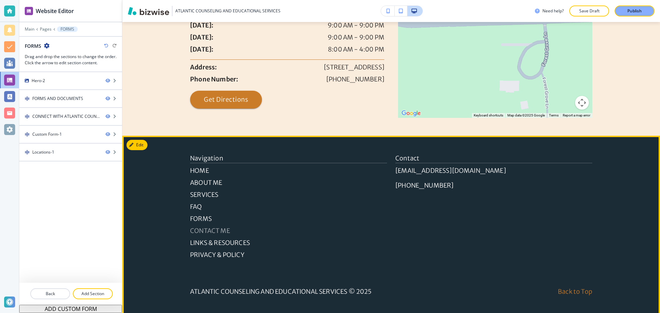
scroll to position [965, 0]
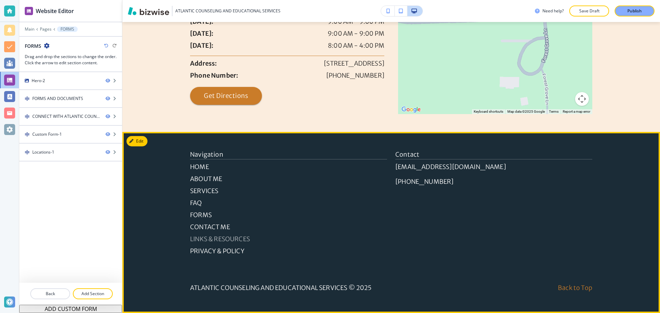
click at [215, 241] on p "LINKS & RESOURCES" at bounding box center [288, 238] width 197 height 9
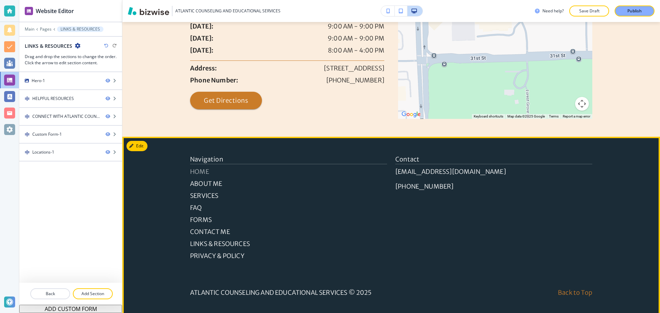
scroll to position [1047, 0]
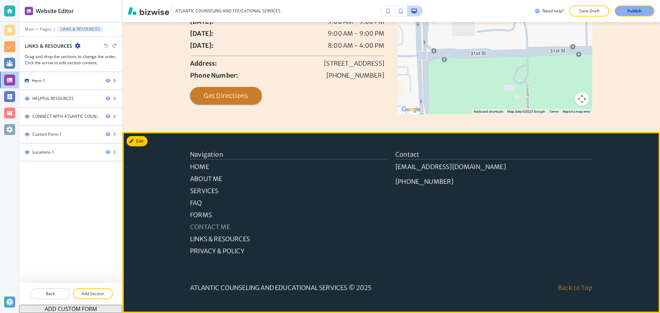
click at [207, 224] on p "CONTACT ME" at bounding box center [288, 226] width 197 height 9
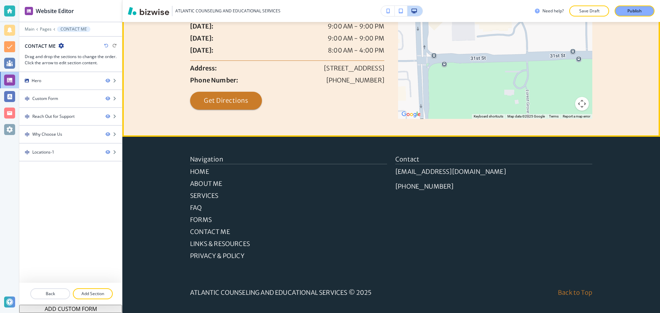
scroll to position [952, 0]
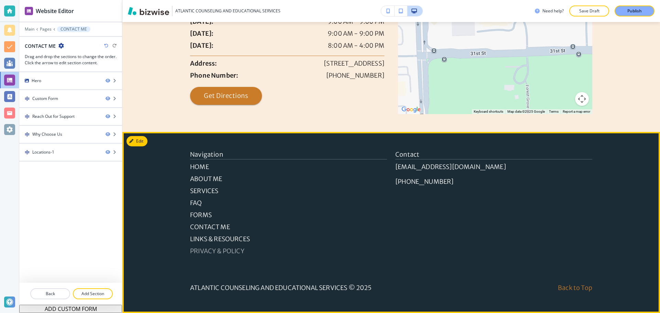
click at [203, 246] on p "PRIVACY & POLICY" at bounding box center [288, 250] width 197 height 9
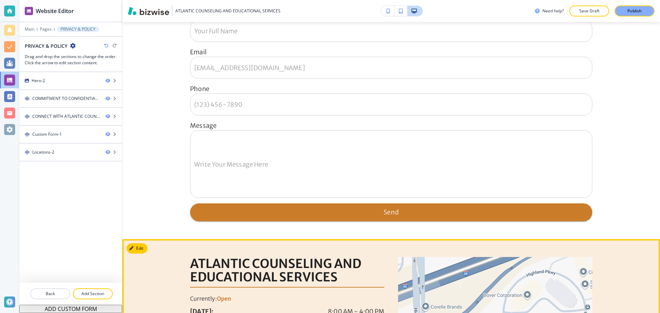
scroll to position [651, 0]
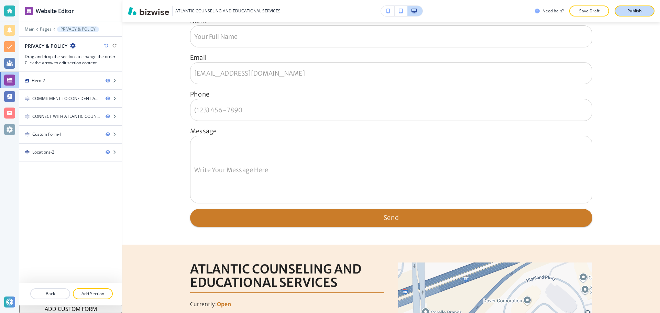
click at [633, 10] on p "Publish" at bounding box center [634, 11] width 14 height 6
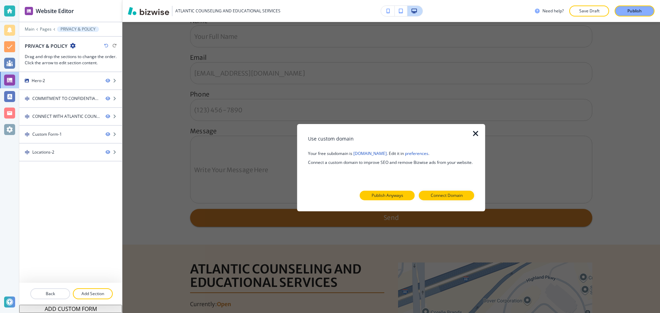
click at [407, 199] on button "Publish Anyways" at bounding box center [387, 196] width 55 height 10
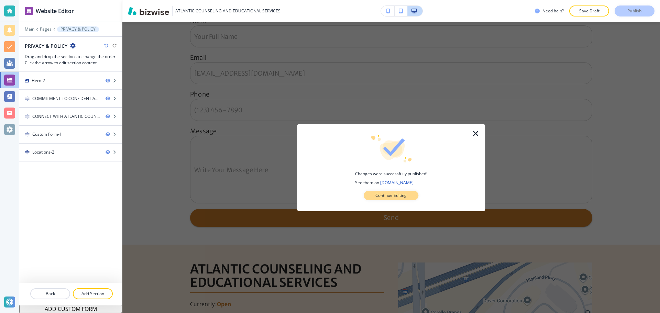
click at [407, 195] on p "Continue Editing" at bounding box center [390, 196] width 31 height 6
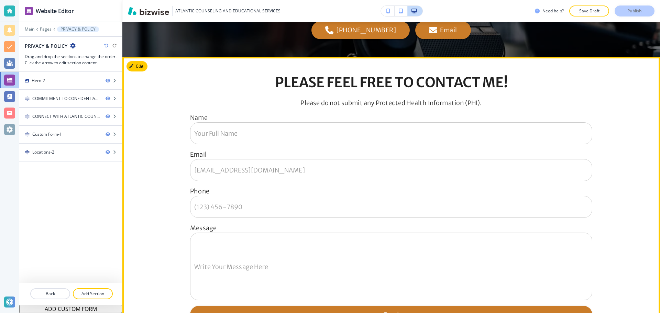
scroll to position [513, 0]
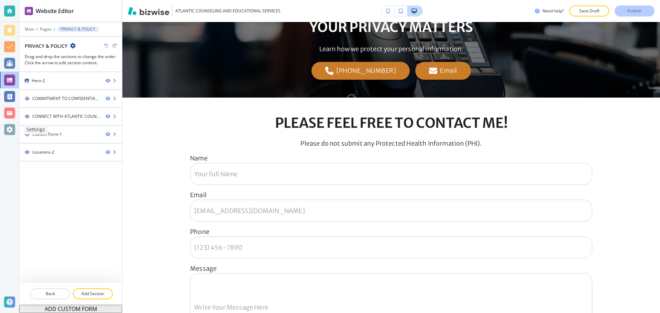
click at [12, 131] on div at bounding box center [9, 129] width 11 height 11
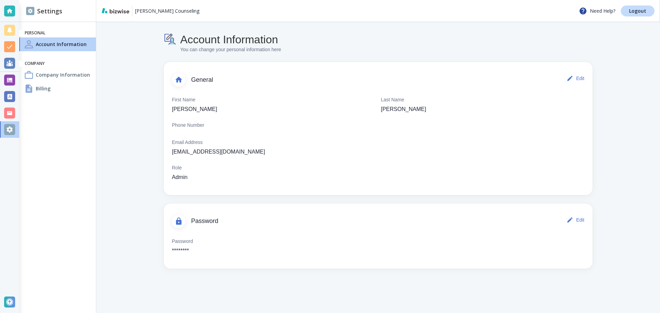
click at [44, 91] on h4 "Billing" at bounding box center [43, 88] width 15 height 7
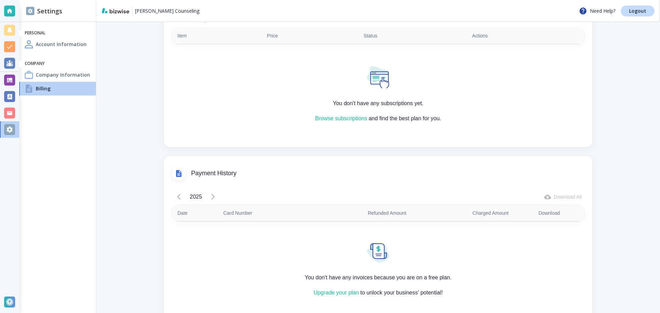
scroll to position [167, 0]
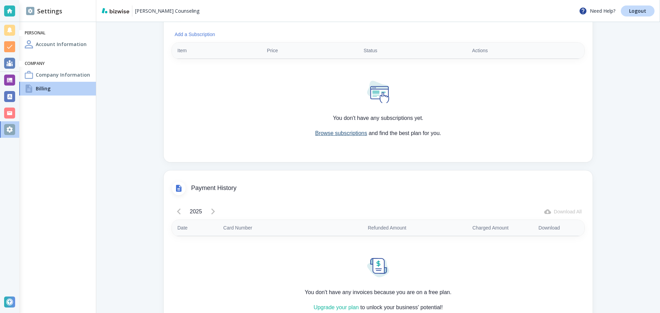
click at [334, 133] on link "Browse subscriptions" at bounding box center [341, 133] width 52 height 6
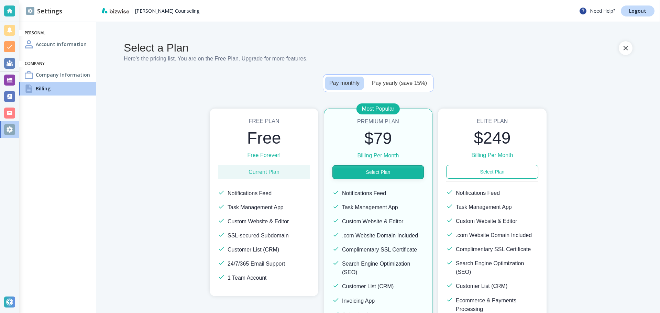
click at [370, 173] on button "Select Plan" at bounding box center [377, 172] width 91 height 14
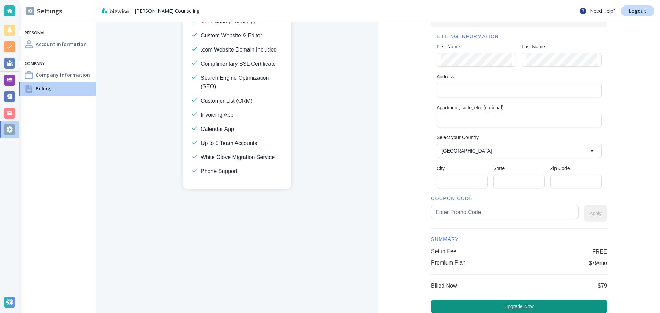
scroll to position [138, 0]
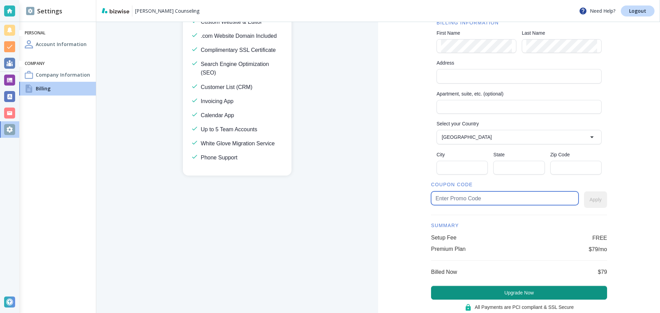
click at [539, 196] on input "text" at bounding box center [505, 198] width 139 height 13
paste input "jimmaguire50"
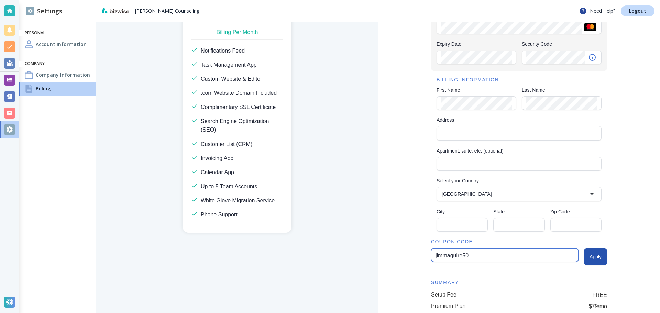
scroll to position [69, 0]
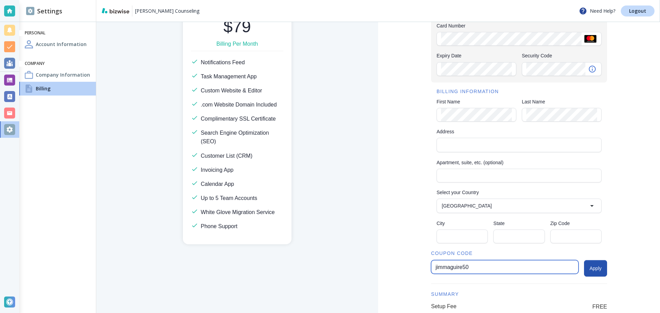
type input "jimmaguire50"
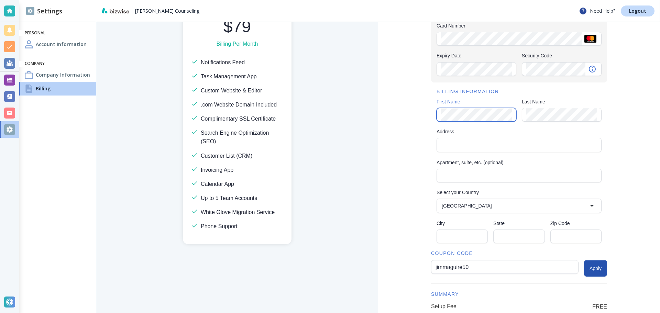
click at [427, 113] on div "Checkout Securely add your payment & billing information here CARD DETAILS Card…" at bounding box center [519, 177] width 282 height 449
click at [644, 132] on div "Checkout Securely add your payment & billing information here CARD DETAILS Card…" at bounding box center [519, 177] width 282 height 449
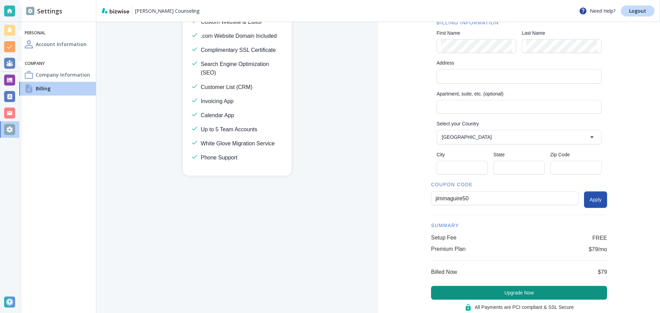
scroll to position [103, 0]
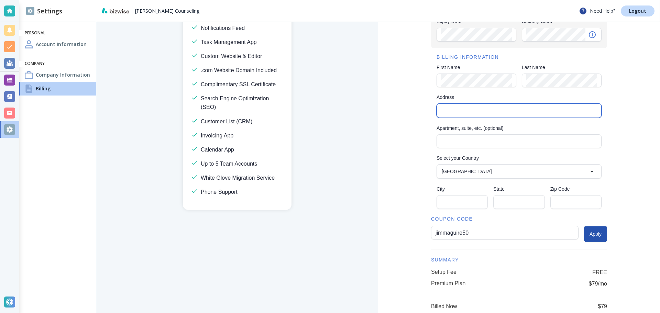
click at [485, 107] on input "Address" at bounding box center [518, 111] width 159 height 10
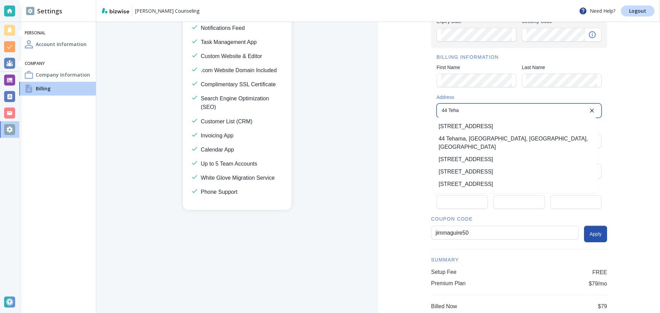
click at [501, 128] on li "44 Tehama Street, San Francisco, CA, USA" at bounding box center [515, 126] width 164 height 12
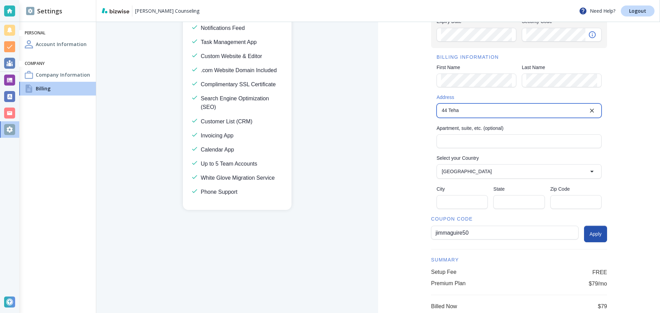
type input "44 Tehama Street"
type input "United States"
type input "San Francisco"
type input "CA"
type input "94105"
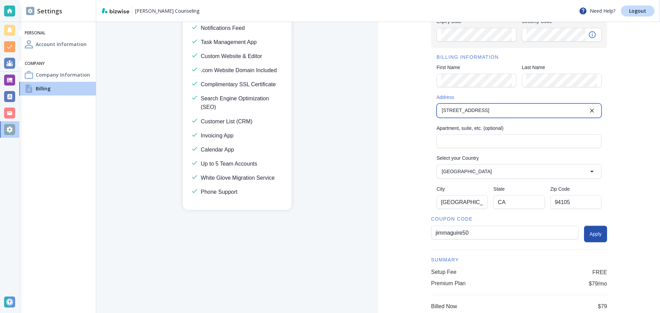
type input "44 Tehama Street"
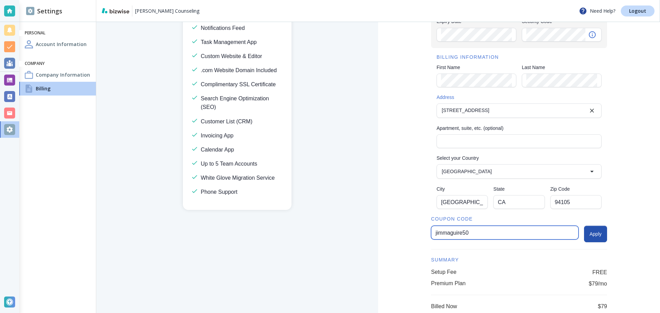
click at [497, 233] on input "jimmaguire50" at bounding box center [505, 232] width 139 height 13
click at [585, 233] on button "Apply" at bounding box center [595, 234] width 23 height 17
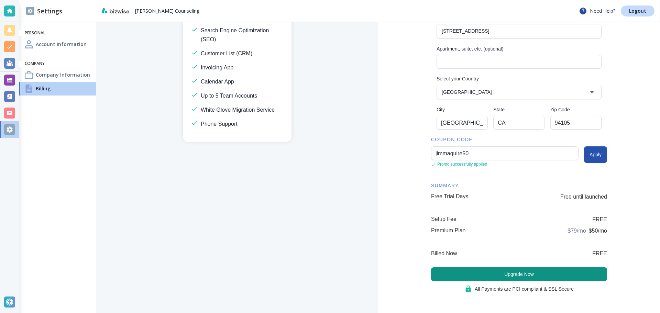
scroll to position [184, 0]
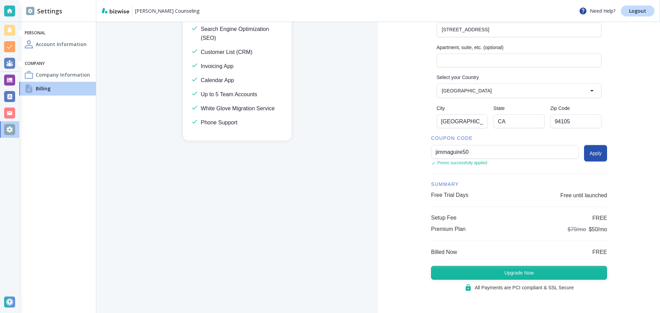
click at [552, 275] on button "Upgrade Now" at bounding box center [519, 273] width 176 height 14
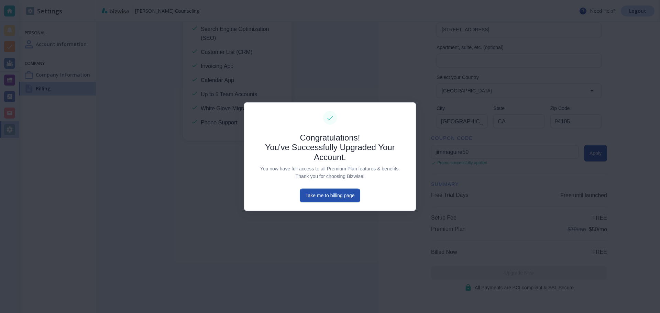
click at [331, 221] on div at bounding box center [330, 156] width 660 height 313
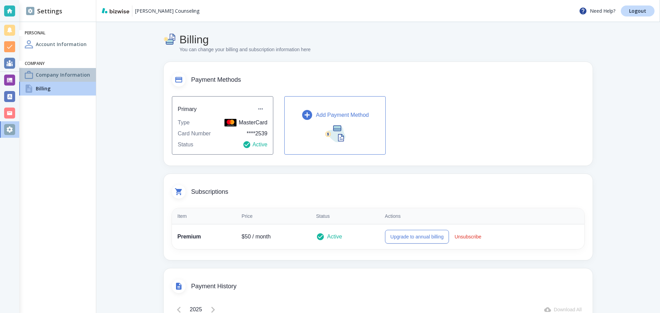
click at [41, 74] on h4 "Company Information" at bounding box center [63, 74] width 54 height 7
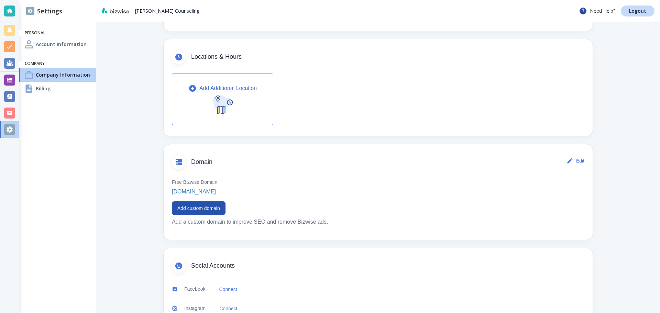
scroll to position [241, 0]
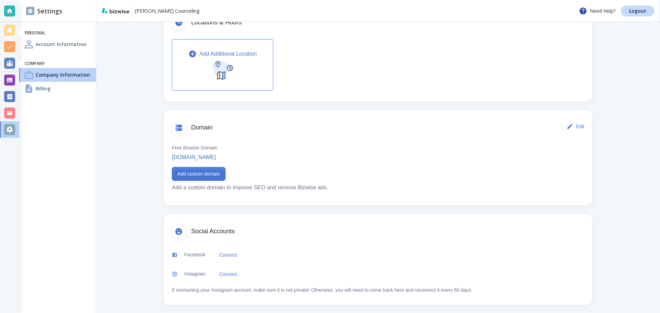
click at [215, 173] on button "Add custom domain" at bounding box center [199, 174] width 54 height 14
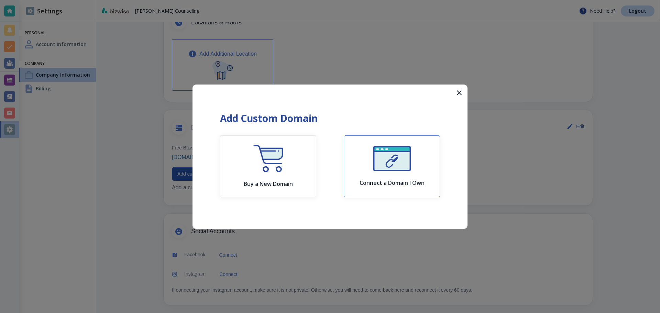
click at [387, 165] on img "button" at bounding box center [392, 158] width 38 height 25
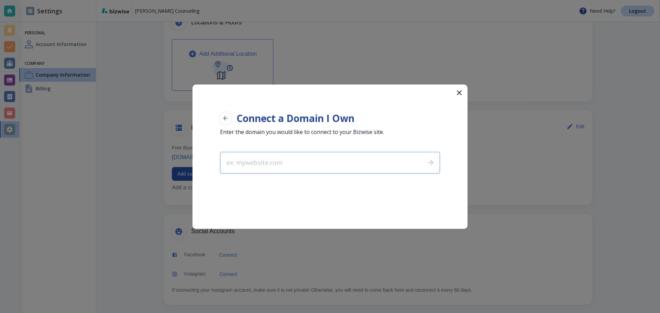
click at [461, 94] on icon "button" at bounding box center [459, 92] width 5 height 5
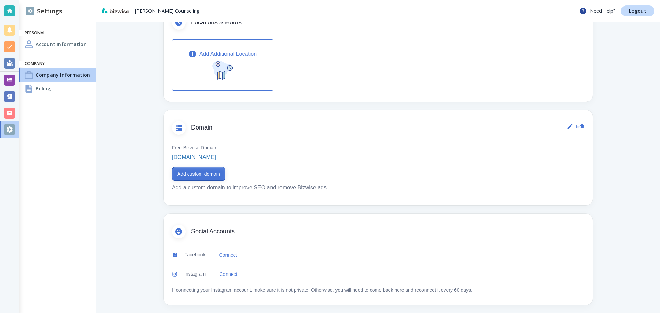
click at [215, 170] on button "Add custom domain" at bounding box center [199, 174] width 54 height 14
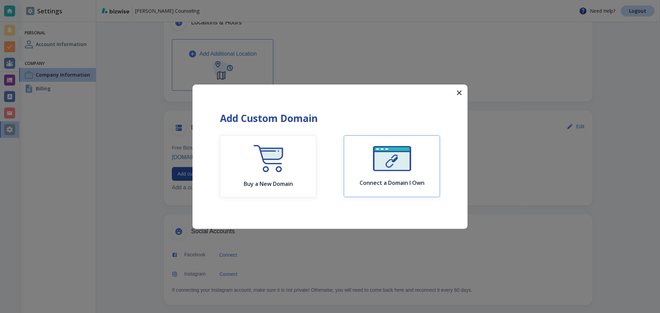
click at [402, 164] on img "button" at bounding box center [392, 158] width 38 height 25
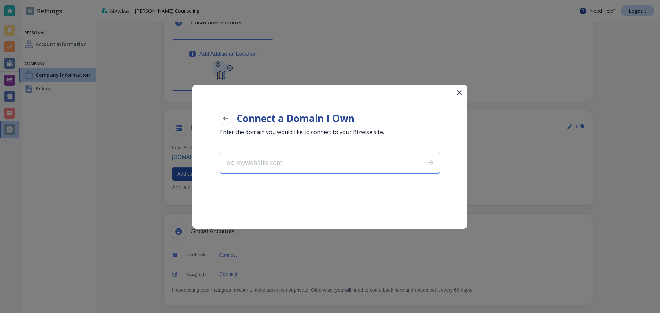
type input "[DOMAIN_NAME]"
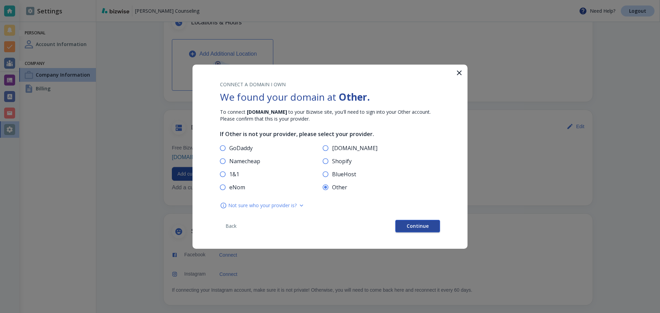
click at [426, 231] on button "Continue" at bounding box center [417, 226] width 45 height 12
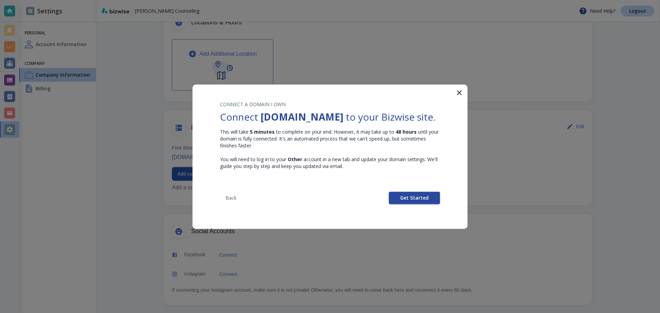
click at [419, 203] on button "Get Started" at bounding box center [414, 198] width 51 height 12
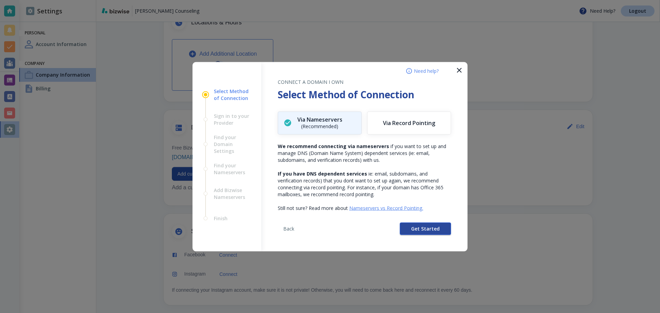
click at [416, 230] on span "Get Started" at bounding box center [425, 228] width 29 height 5
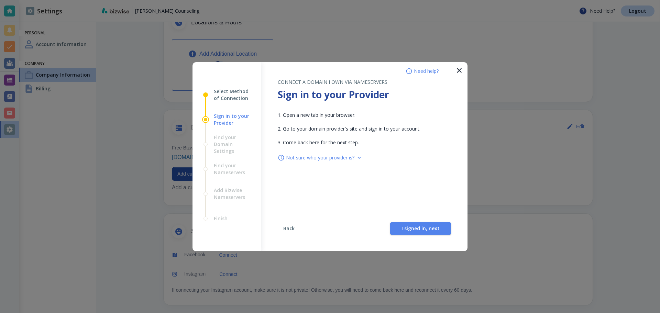
click at [285, 229] on span "Back" at bounding box center [289, 228] width 17 height 5
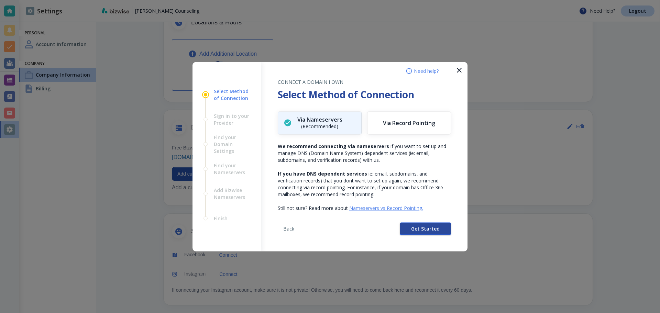
click at [420, 232] on button "Get Started" at bounding box center [425, 228] width 51 height 12
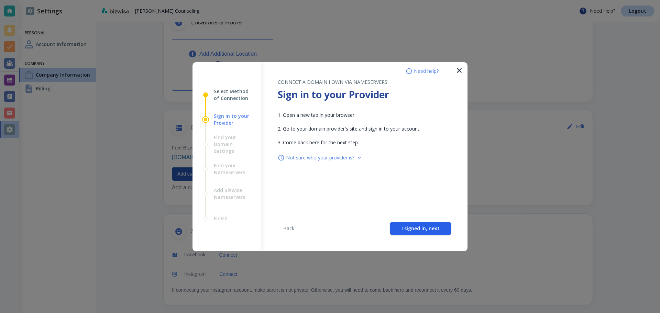
click at [420, 232] on button "I signed in, next" at bounding box center [420, 228] width 61 height 12
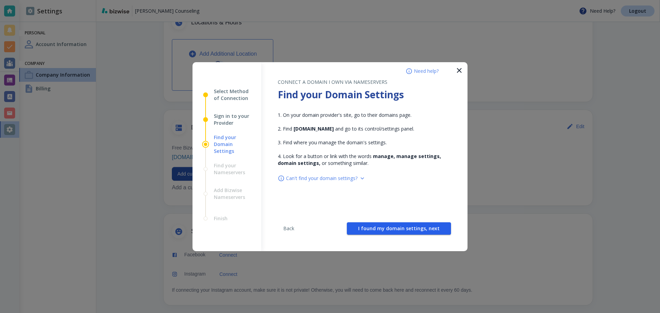
click at [420, 232] on button "I found my domain settings, next" at bounding box center [399, 228] width 104 height 12
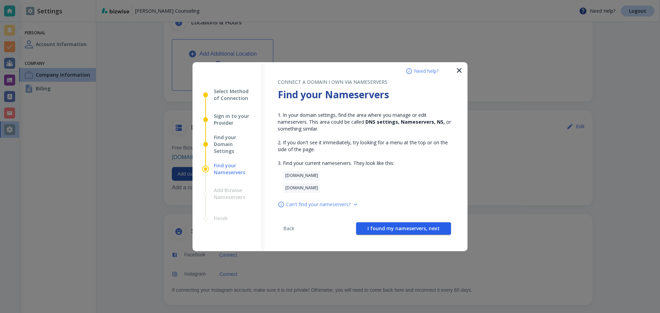
click at [420, 232] on button "I found my nameservers, next" at bounding box center [403, 228] width 95 height 12
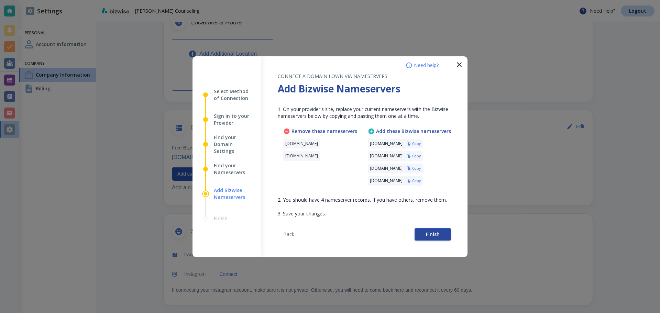
click at [442, 237] on button "Finish" at bounding box center [433, 234] width 36 height 12
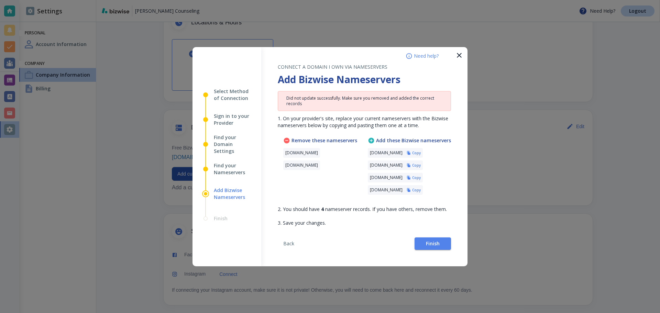
click at [421, 153] on h6 "Copy" at bounding box center [416, 153] width 9 height 5
click at [421, 165] on h6 "Copy" at bounding box center [416, 165] width 9 height 5
click at [445, 239] on button "Finish" at bounding box center [433, 244] width 36 height 12
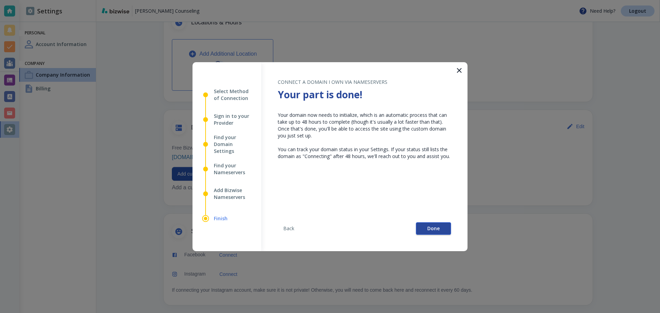
click at [439, 228] on span "Done" at bounding box center [433, 228] width 12 height 5
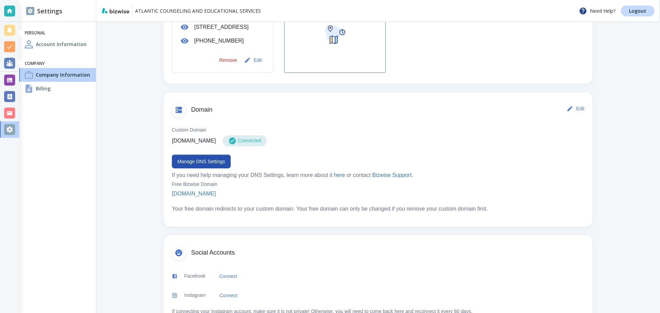
scroll to position [309, 0]
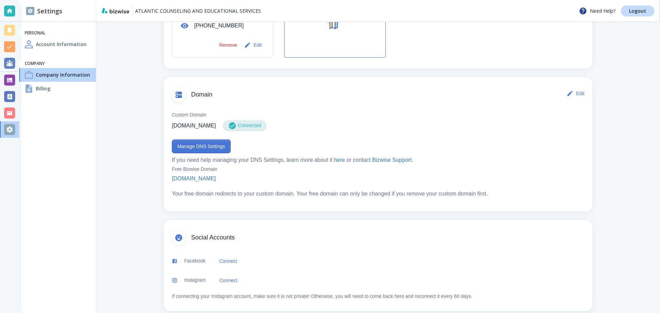
click at [191, 153] on button "Manage DNS Settings" at bounding box center [201, 147] width 59 height 14
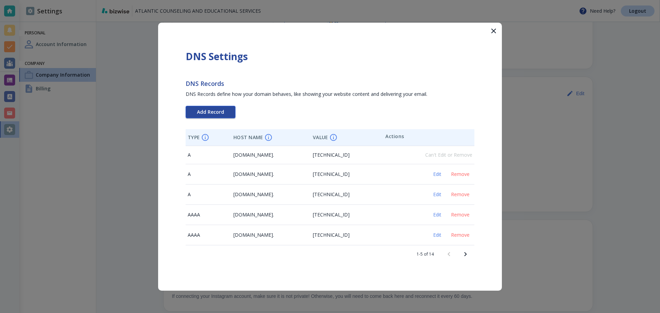
click at [217, 113] on span "Add Record" at bounding box center [210, 112] width 27 height 5
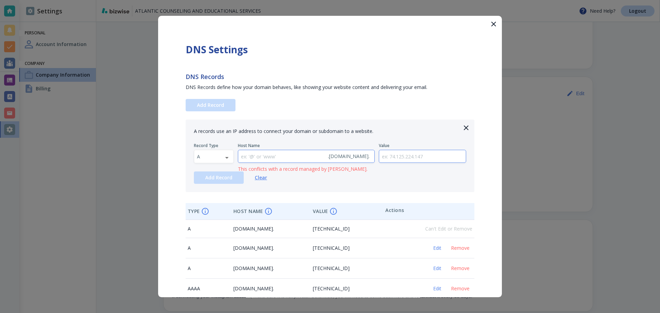
click at [272, 160] on input "text" at bounding box center [281, 156] width 87 height 13
click at [226, 0] on body "ATLANTIC COUNSELING AND EDUCATIONAL SERVICES Need Help? Logout Settings Persona…" at bounding box center [330, 0] width 660 height 0
click at [210, 198] on li "TXT" at bounding box center [213, 200] width 39 height 11
type input "TXT"
click at [403, 156] on input "text" at bounding box center [422, 156] width 87 height 13
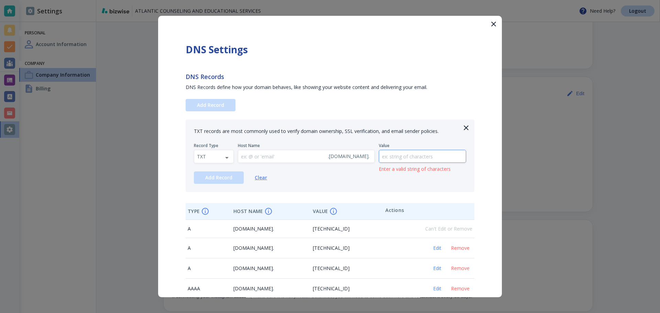
paste input "google-site-verification=e9q4PmgxxxH9mqcoFxsxbonA-uuEagZqOvcIb4WgwPc"
type input "google-site-verification=e9q4PmgxxxH9mqcoFxsxbonA-uuEagZqOvcIb4WgwPc"
click at [210, 178] on span "Add Record" at bounding box center [218, 177] width 27 height 5
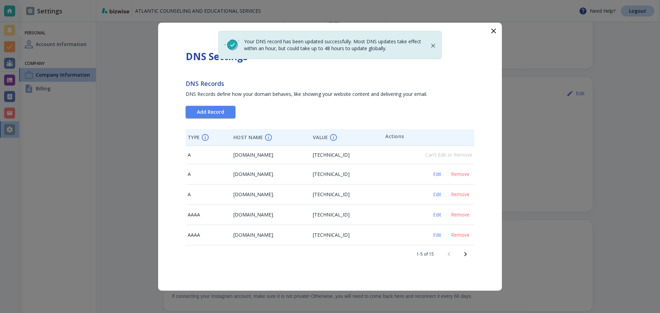
click at [487, 32] on button "button" at bounding box center [493, 31] width 17 height 17
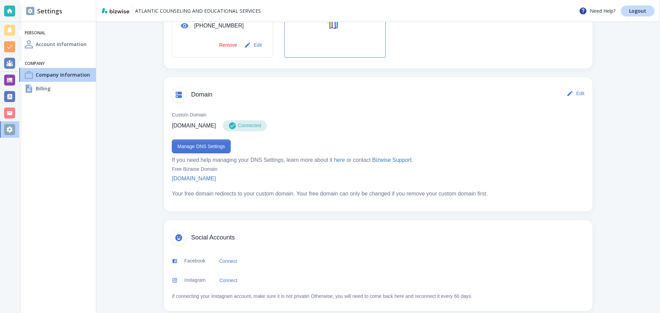
click at [216, 153] on button "Manage DNS Settings" at bounding box center [201, 147] width 59 height 14
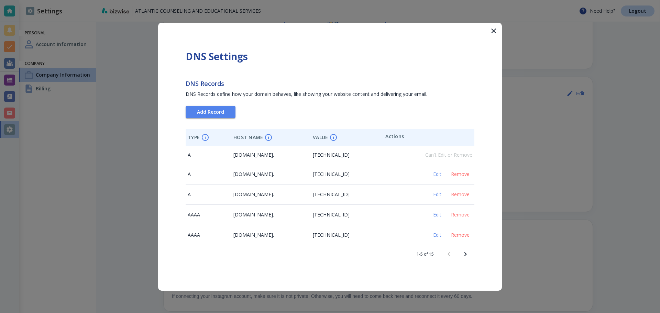
click at [461, 254] on icon "Next page" at bounding box center [465, 254] width 8 height 8
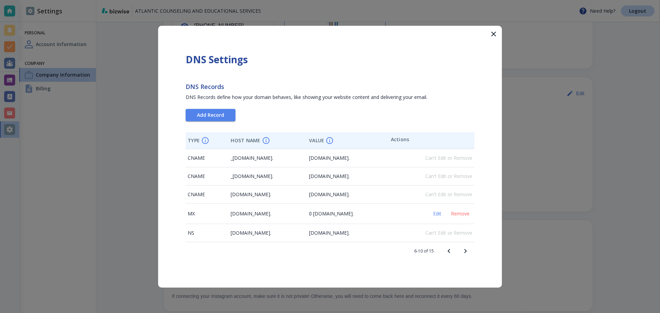
drag, startPoint x: 319, startPoint y: 216, endPoint x: 401, endPoint y: 215, distance: 81.5
click at [354, 215] on span "0 [DOMAIN_NAME]." at bounding box center [331, 213] width 45 height 7
click at [354, 216] on span "0 [DOMAIN_NAME]." at bounding box center [331, 213] width 45 height 7
click at [493, 38] on icon "button" at bounding box center [494, 34] width 8 height 8
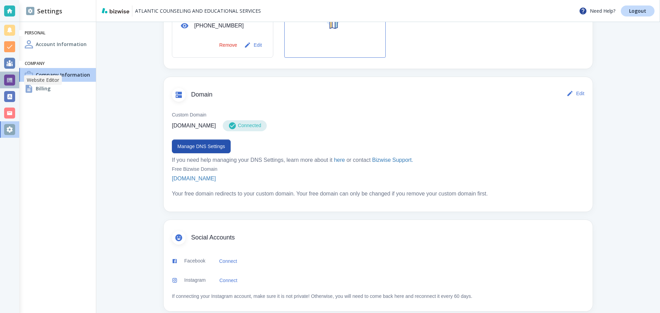
click at [10, 81] on div at bounding box center [9, 80] width 11 height 11
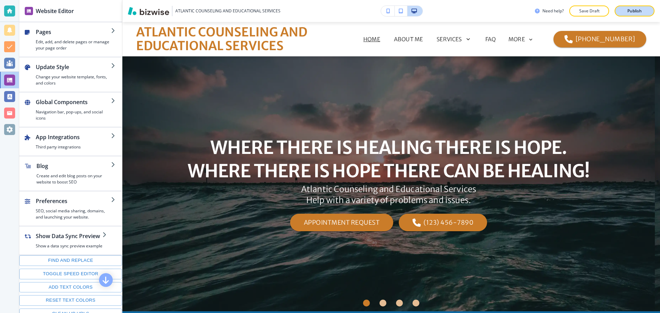
click at [621, 12] on button "Publish" at bounding box center [635, 11] width 40 height 11
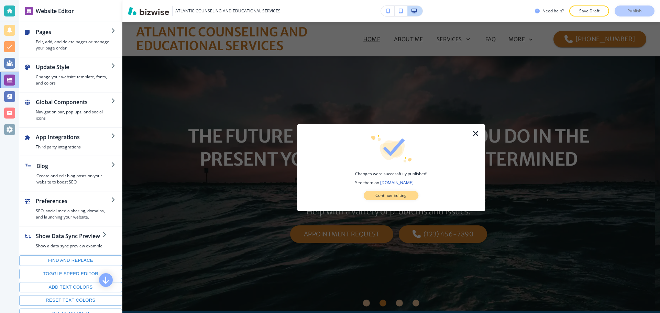
click at [406, 193] on p "Continue Editing" at bounding box center [390, 196] width 31 height 6
